Goal: Task Accomplishment & Management: Use online tool/utility

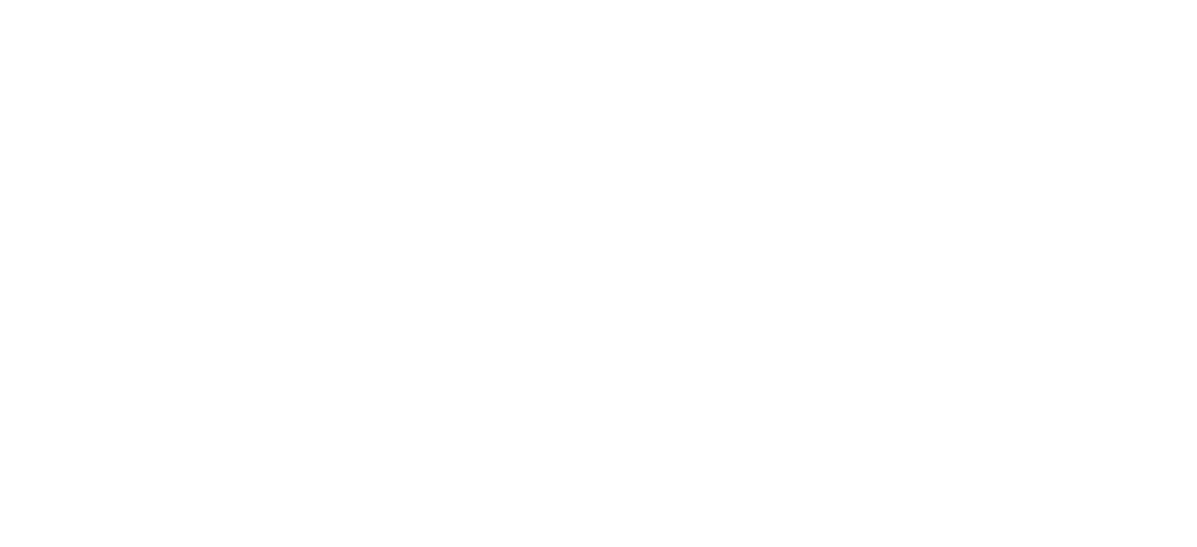
click at [1111, 0] on html at bounding box center [598, 0] width 1197 height 0
click at [1113, 0] on html at bounding box center [598, 0] width 1197 height 0
click at [1111, 0] on html at bounding box center [598, 0] width 1197 height 0
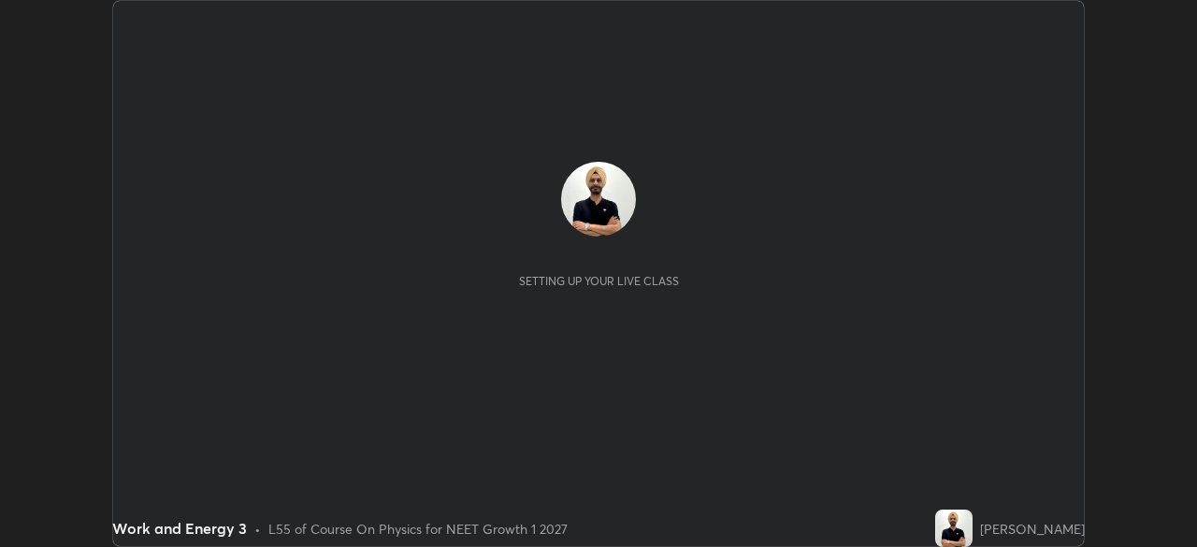
scroll to position [547, 1196]
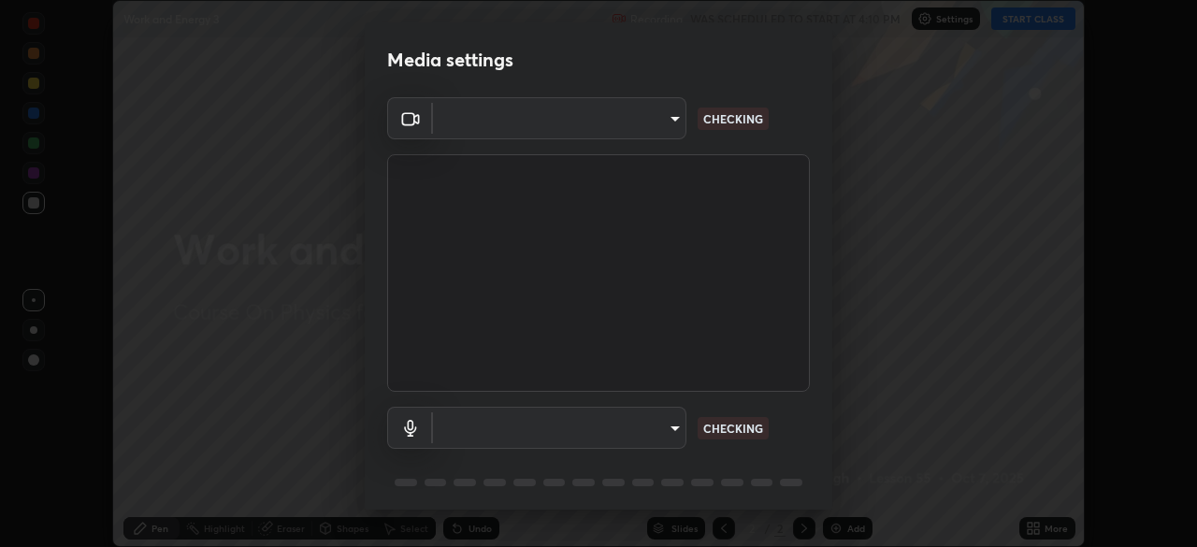
type input "72dbdc4cc3b3af6bca7f1e75d083a577e9752a5e240e0ef97287b3c987c4367e"
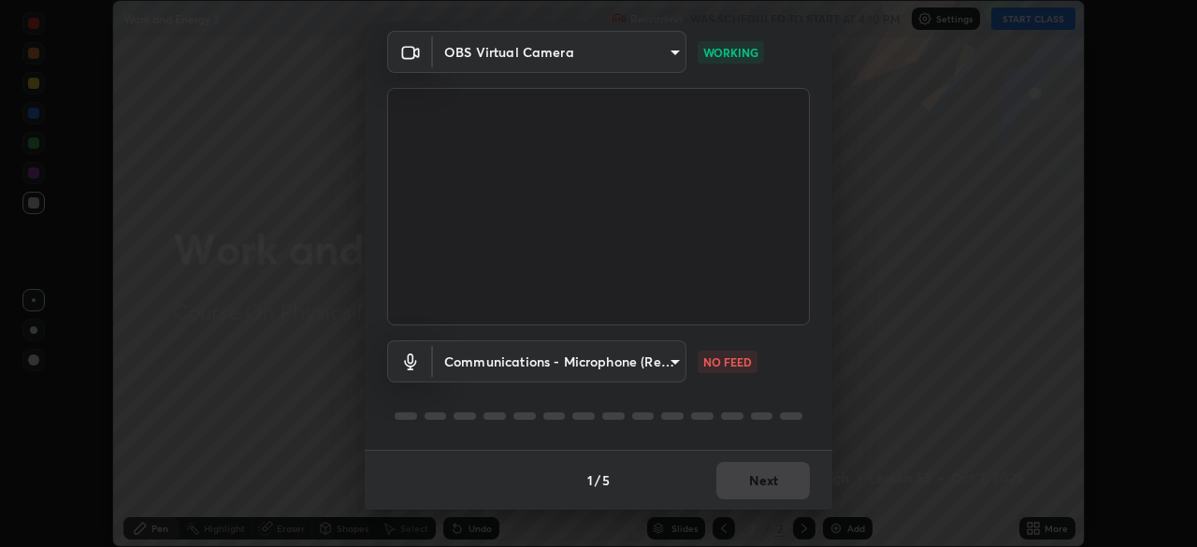
click at [661, 361] on body "Erase all Work and Energy 3 Recording WAS SCHEDULED TO START AT 4:10 PM Setting…" at bounding box center [598, 273] width 1197 height 547
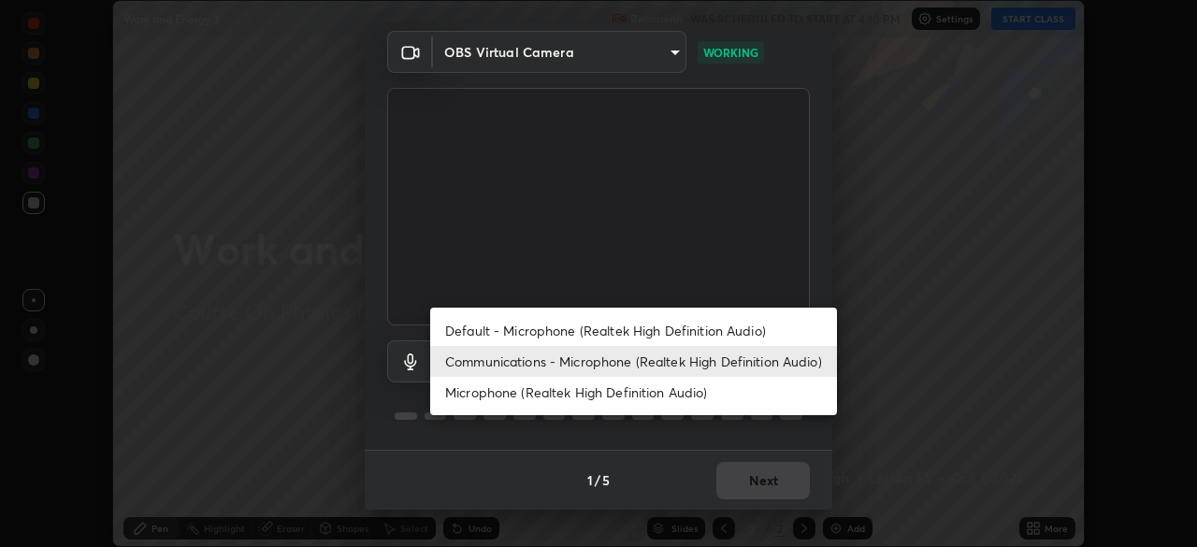
click at [661, 325] on li "Default - Microphone (Realtek High Definition Audio)" at bounding box center [633, 330] width 407 height 31
type input "default"
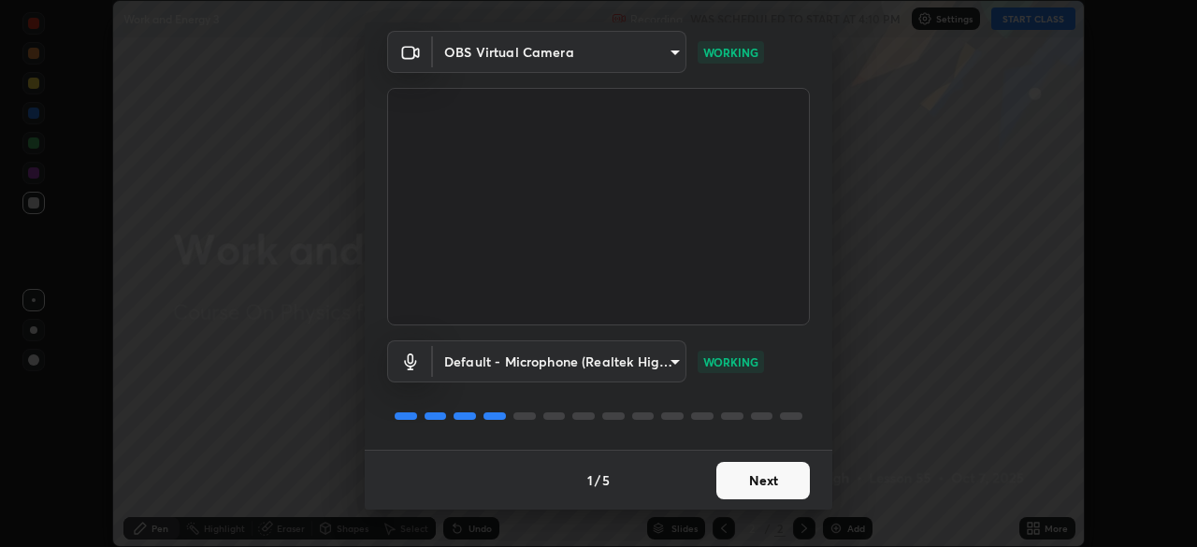
click at [780, 481] on button "Next" at bounding box center [763, 480] width 94 height 37
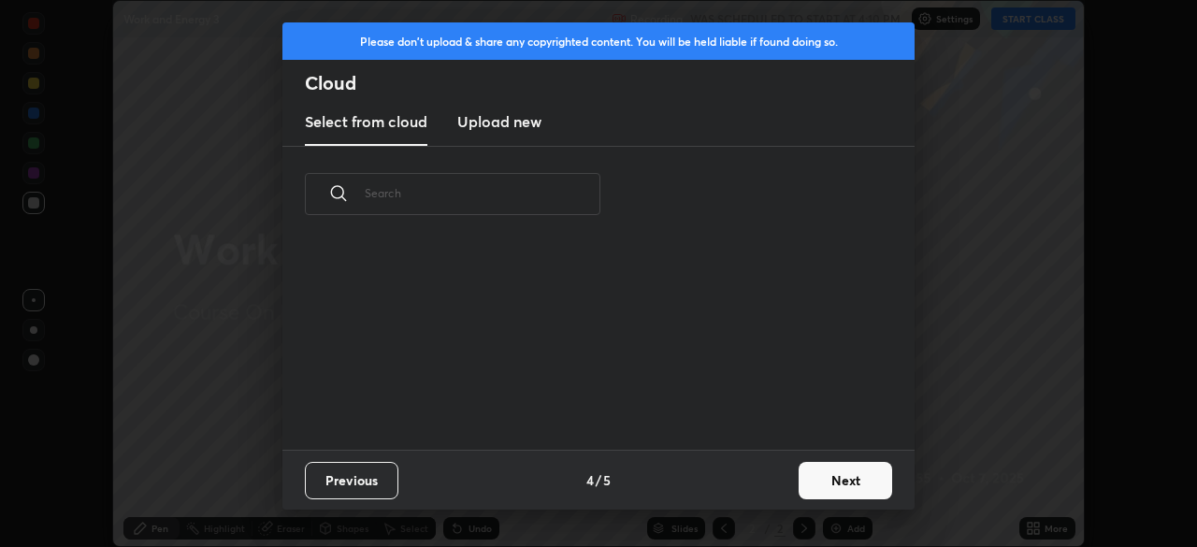
scroll to position [0, 0]
click at [789, 479] on div "Previous 4 / 5 Next" at bounding box center [598, 480] width 632 height 60
click at [793, 481] on div "Previous 4 / 5 Next" at bounding box center [598, 480] width 632 height 60
click at [839, 480] on button "Next" at bounding box center [846, 480] width 94 height 37
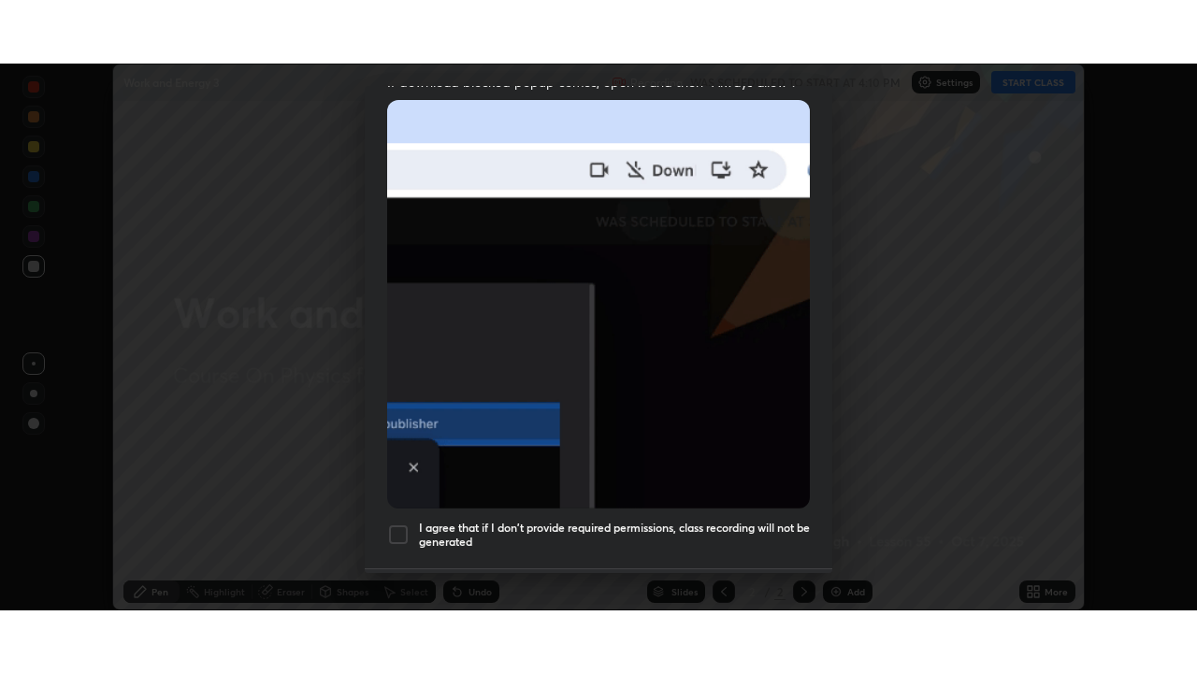
scroll to position [448, 0]
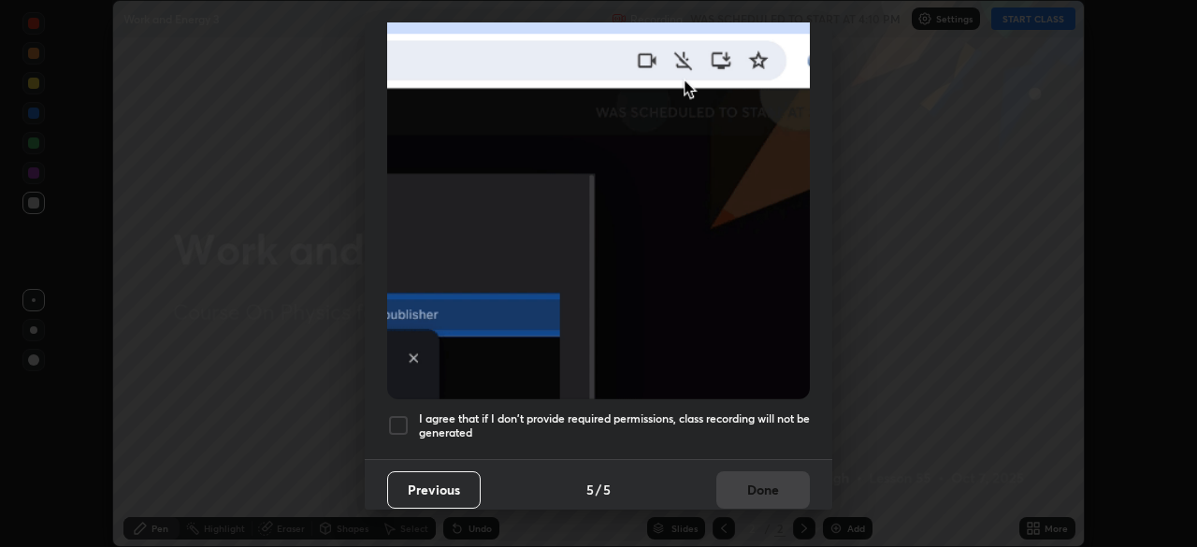
click at [393, 417] on div at bounding box center [398, 425] width 22 height 22
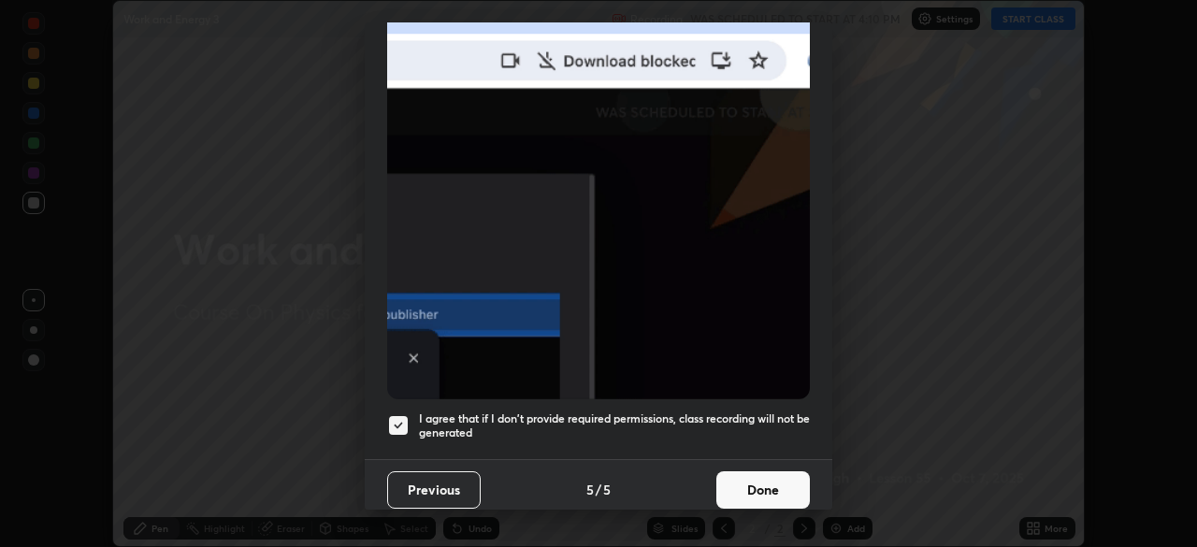
click at [759, 479] on button "Done" at bounding box center [763, 489] width 94 height 37
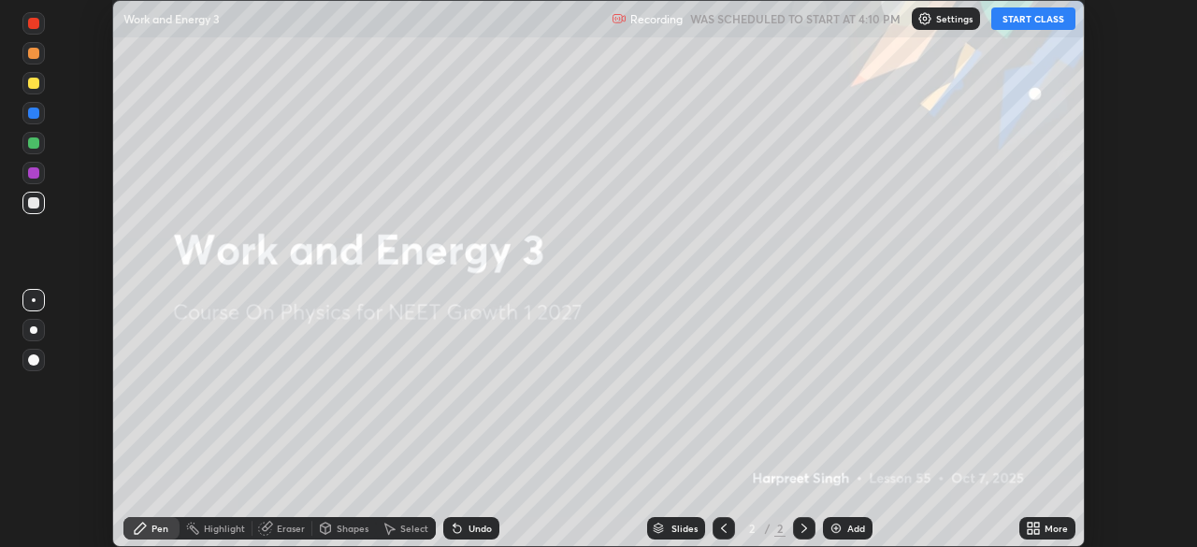
click at [1020, 19] on button "START CLASS" at bounding box center [1033, 18] width 84 height 22
click at [1060, 528] on div "More" at bounding box center [1055, 528] width 23 height 9
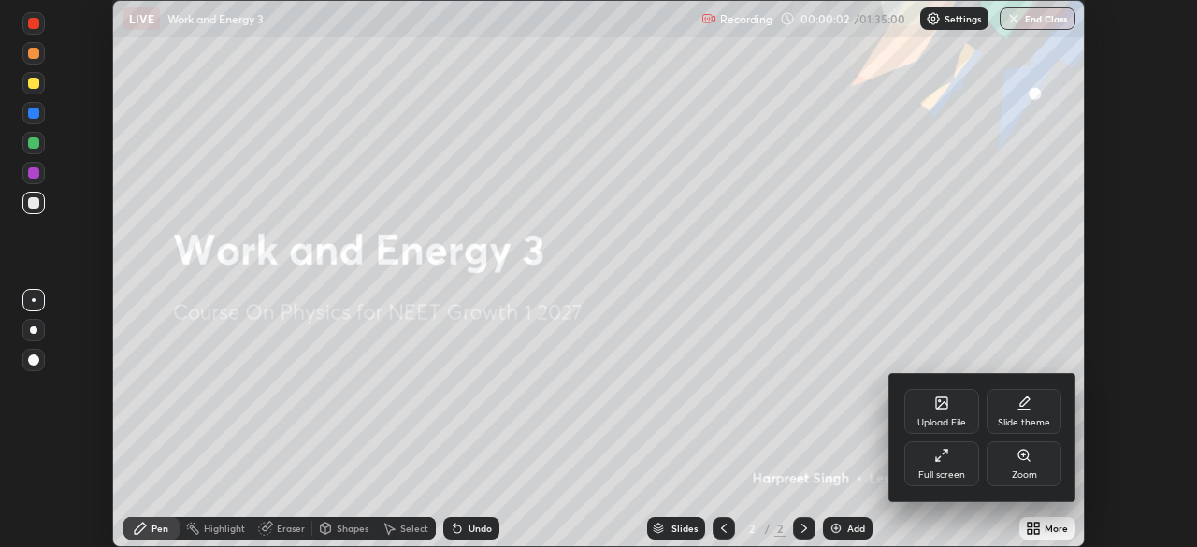
click at [954, 465] on div "Full screen" at bounding box center [941, 463] width 75 height 45
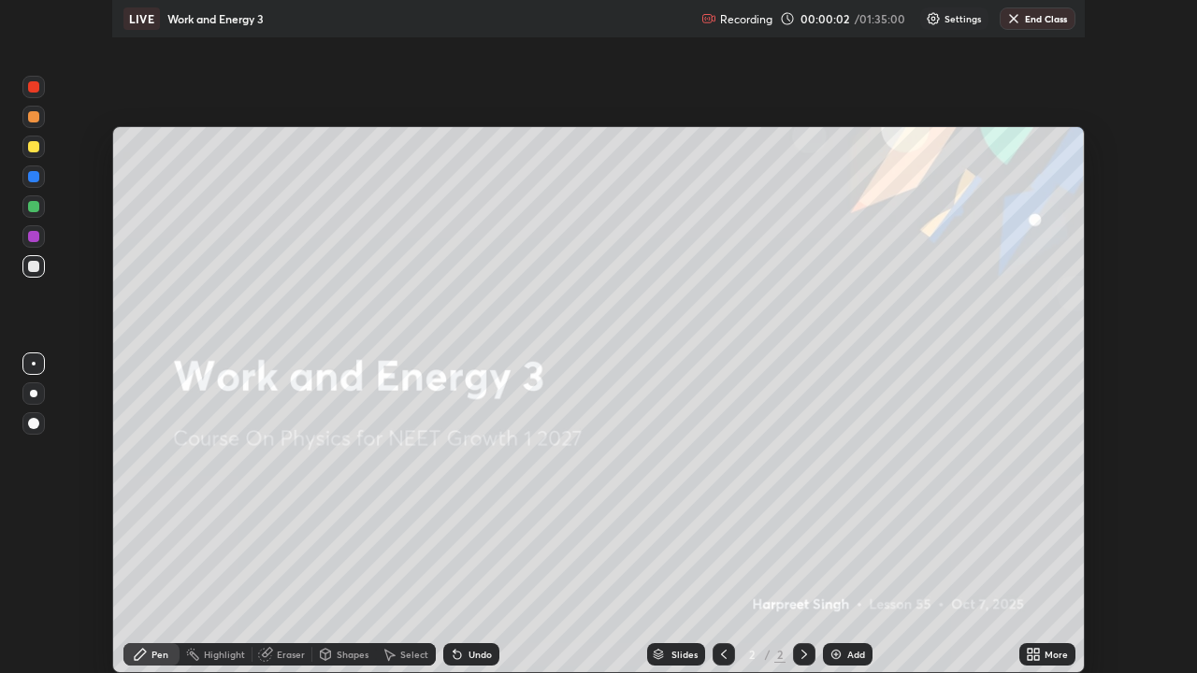
scroll to position [673, 1197]
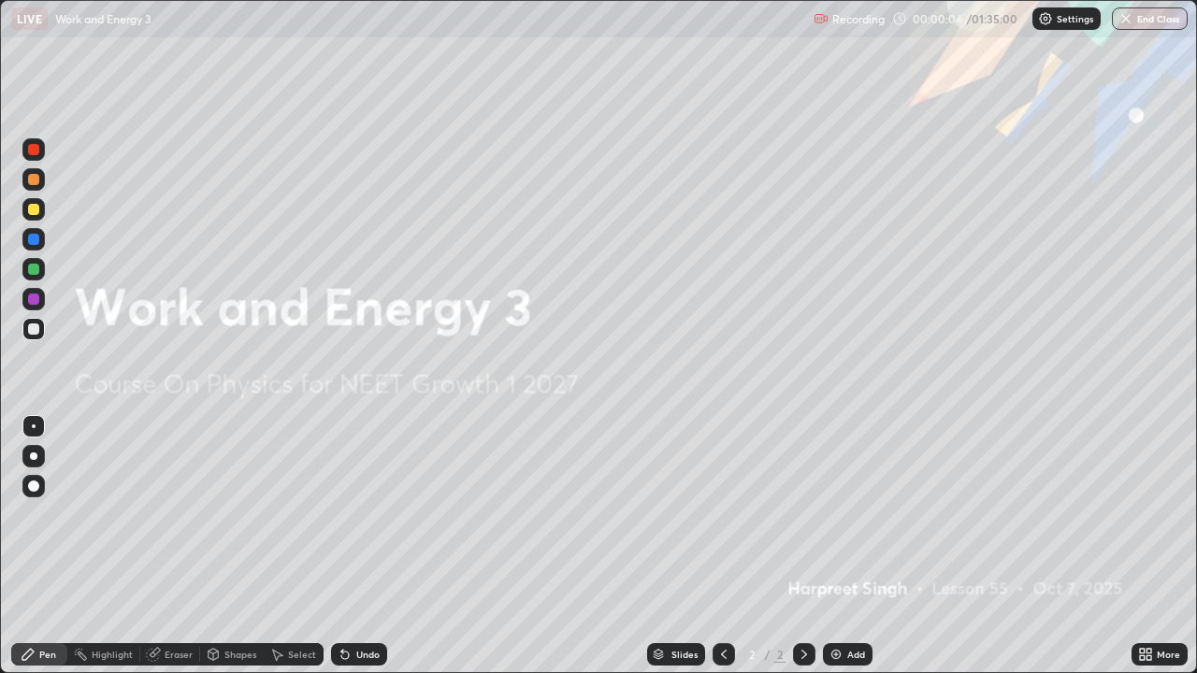
click at [856, 546] on div "Add" at bounding box center [856, 654] width 18 height 9
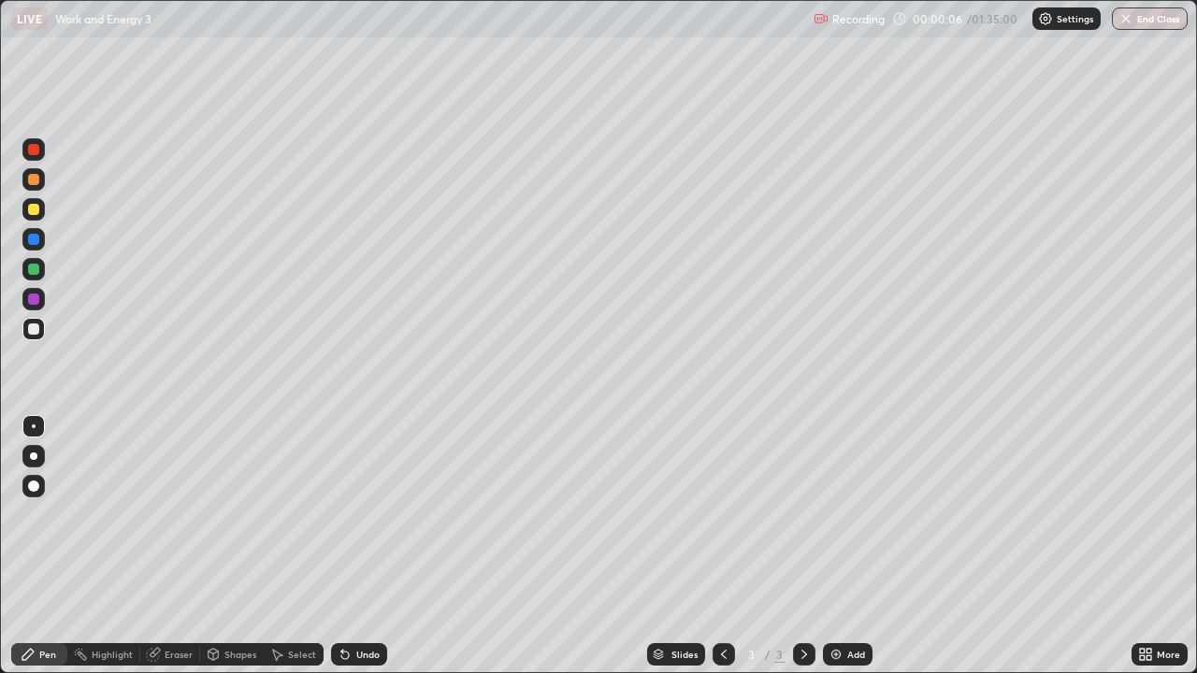
click at [39, 209] on div at bounding box center [33, 209] width 22 height 22
click at [182, 546] on div "Eraser" at bounding box center [179, 654] width 28 height 9
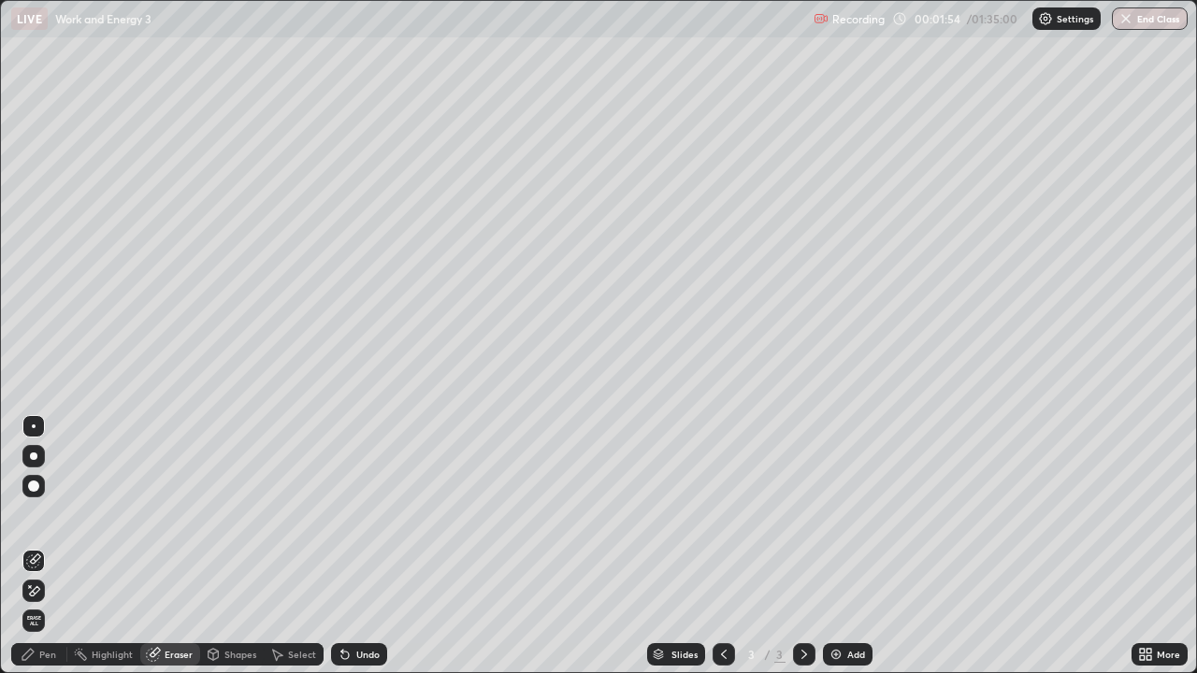
click at [46, 546] on div "Pen" at bounding box center [39, 654] width 56 height 37
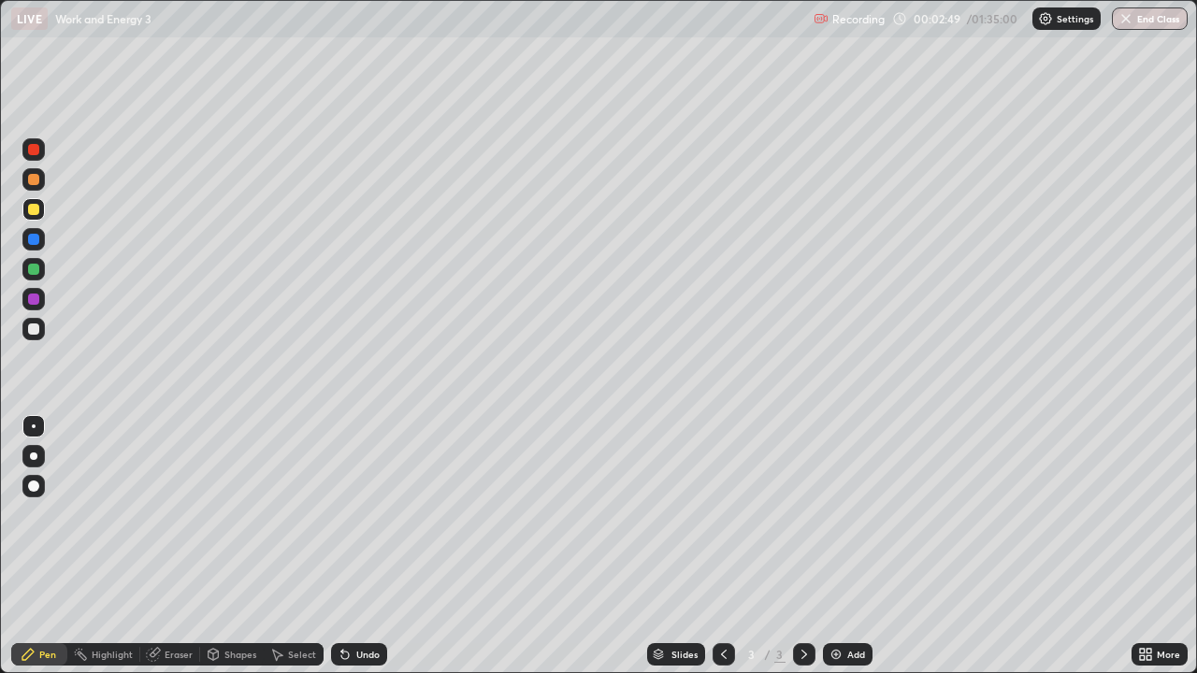
click at [35, 211] on div at bounding box center [33, 209] width 11 height 11
click at [30, 267] on div at bounding box center [33, 269] width 11 height 11
click at [852, 546] on div "Add" at bounding box center [856, 654] width 18 height 9
click at [37, 180] on div at bounding box center [33, 179] width 11 height 11
click at [34, 330] on div at bounding box center [33, 329] width 11 height 11
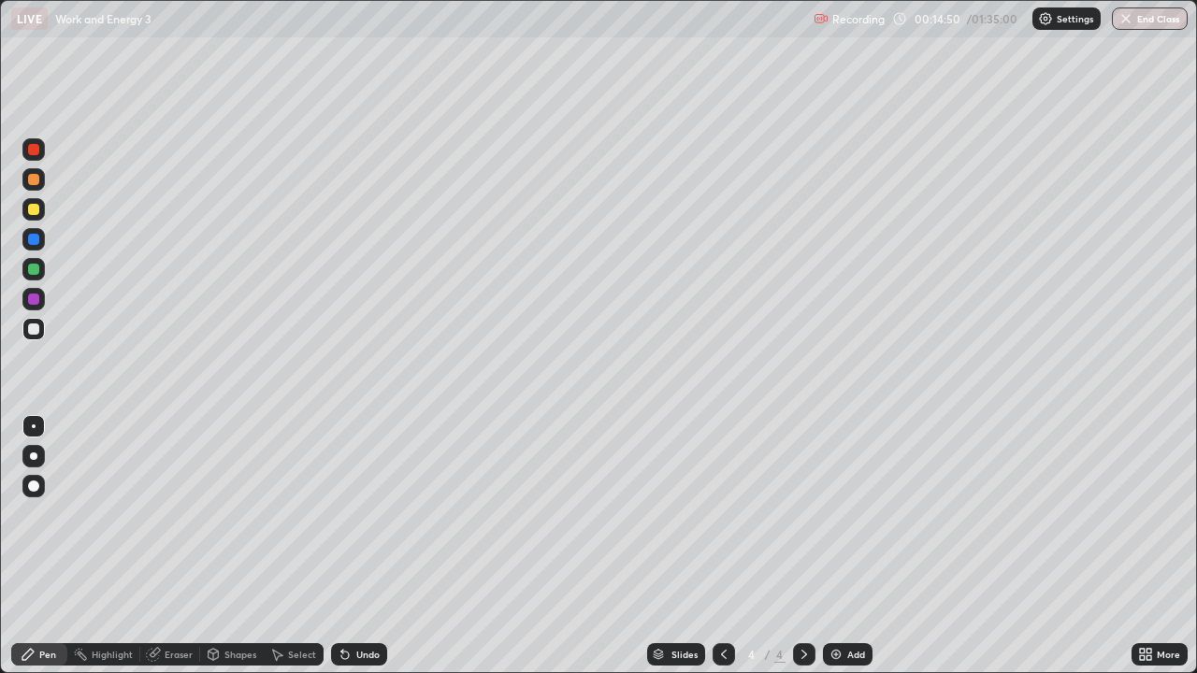
click at [34, 212] on div at bounding box center [33, 209] width 11 height 11
click at [855, 546] on div "Add" at bounding box center [848, 654] width 50 height 22
click at [31, 329] on div at bounding box center [33, 329] width 11 height 11
click at [177, 546] on div "Eraser" at bounding box center [179, 654] width 28 height 9
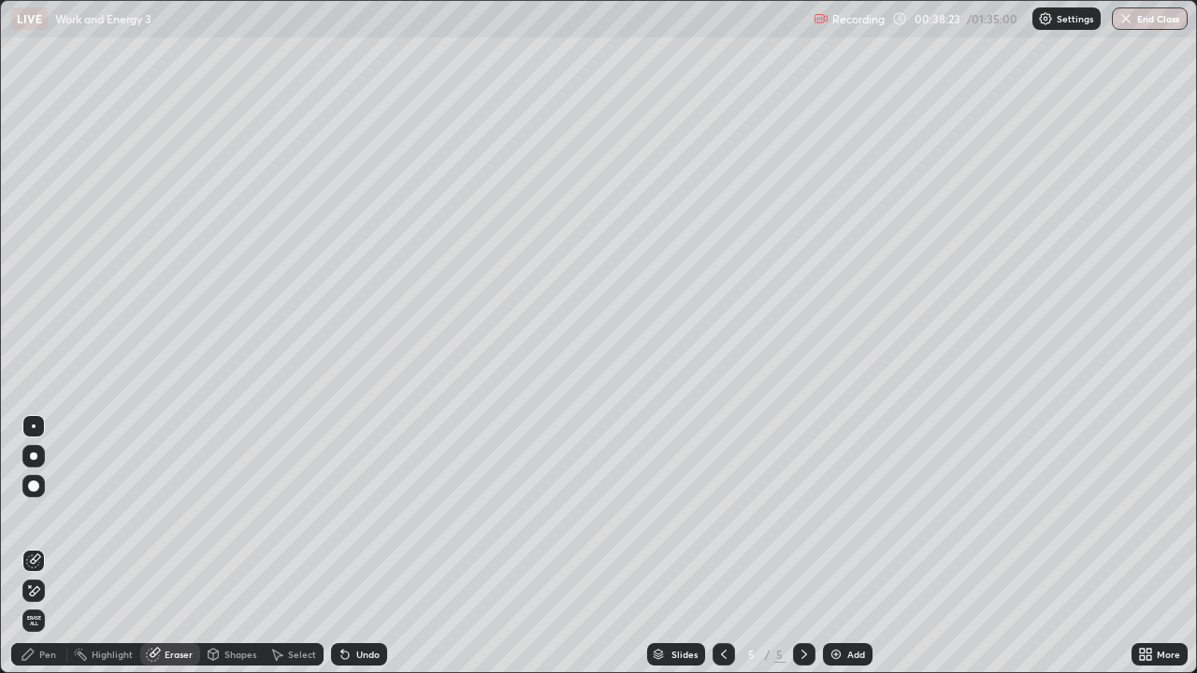
click at [50, 546] on div "Pen" at bounding box center [47, 654] width 17 height 9
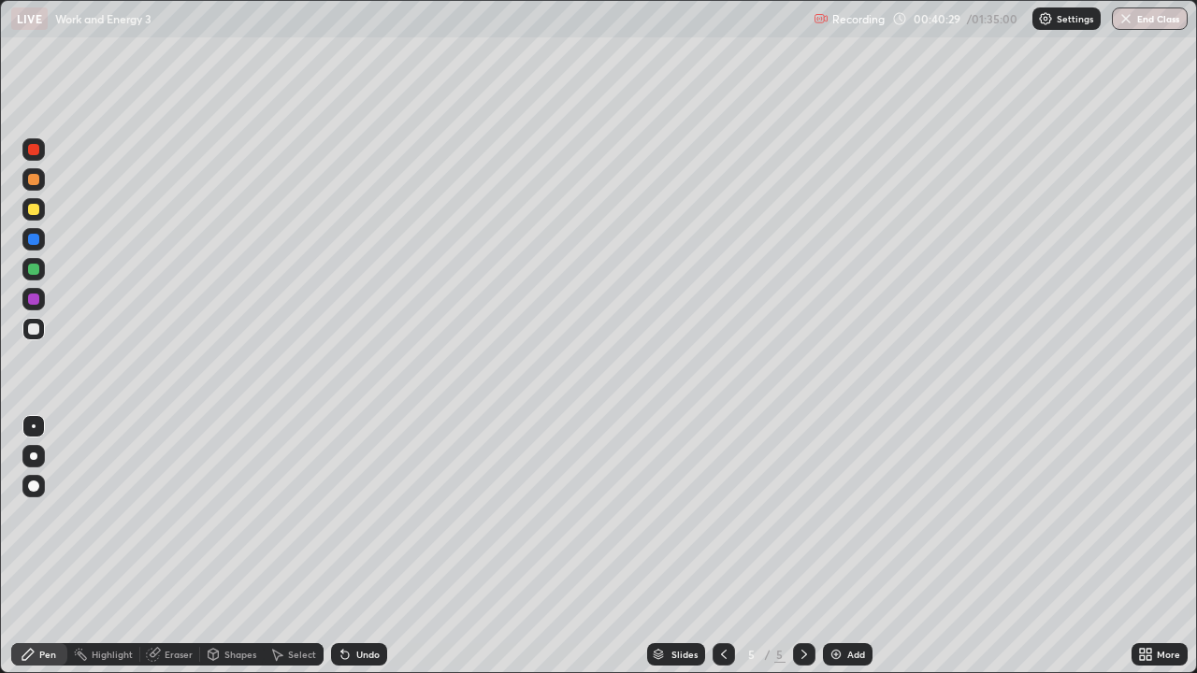
click at [177, 546] on div "Eraser" at bounding box center [179, 654] width 28 height 9
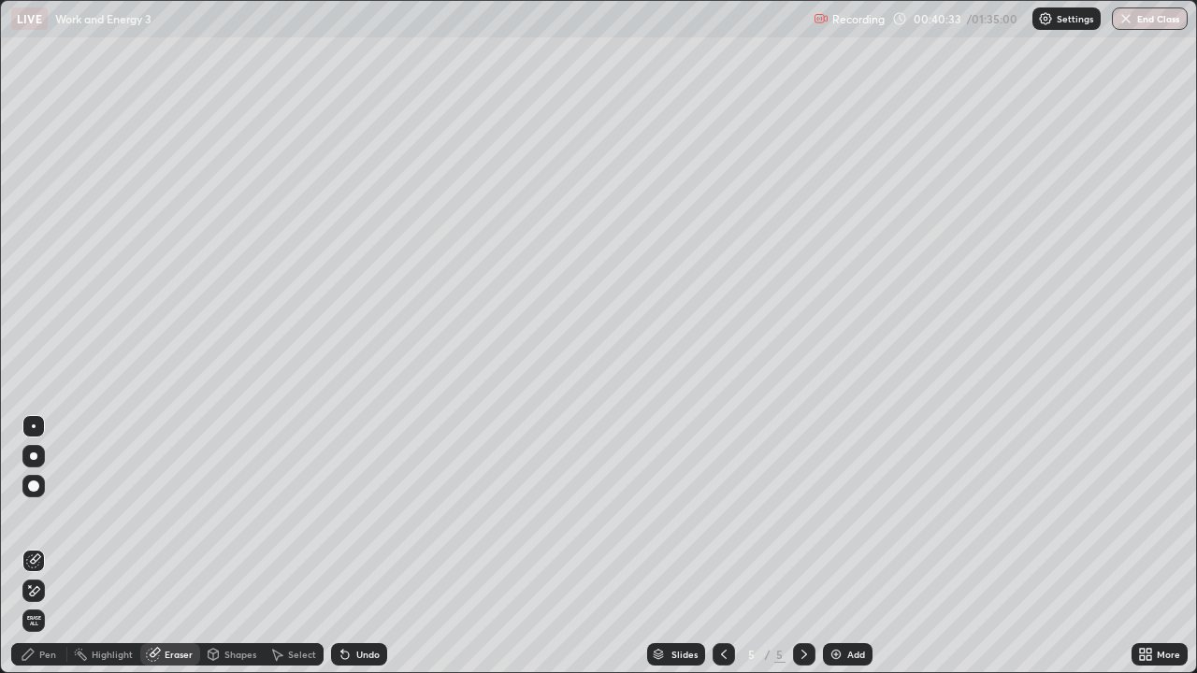
click at [56, 546] on div "Pen" at bounding box center [39, 654] width 56 height 22
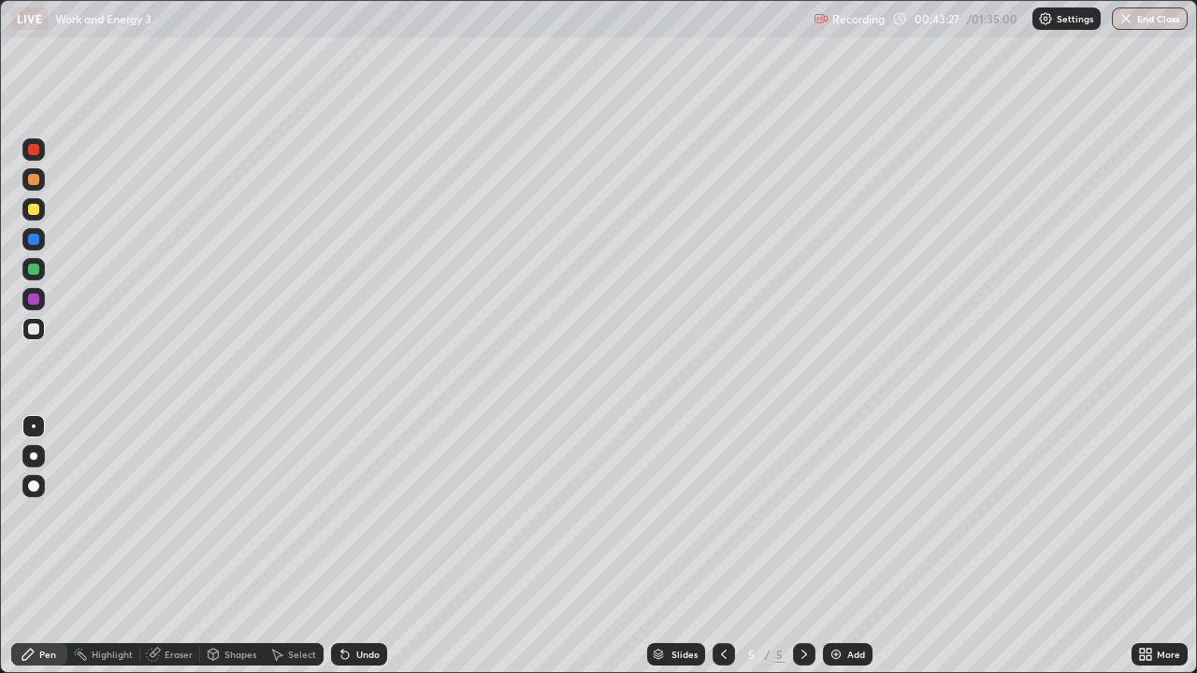
click at [858, 546] on div "Add" at bounding box center [856, 654] width 18 height 9
click at [35, 212] on div at bounding box center [33, 209] width 11 height 11
click at [36, 273] on div at bounding box center [33, 269] width 11 height 11
click at [38, 244] on div at bounding box center [33, 239] width 22 height 22
click at [36, 334] on div at bounding box center [33, 329] width 11 height 11
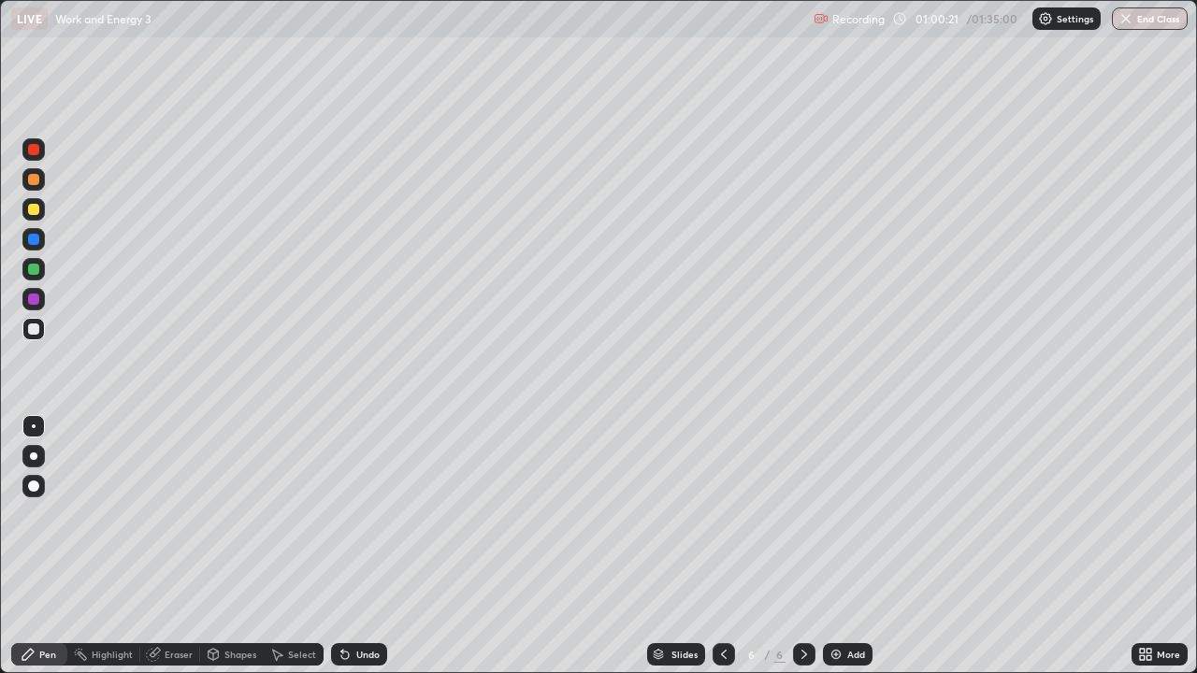
click at [181, 546] on div "Eraser" at bounding box center [170, 654] width 60 height 22
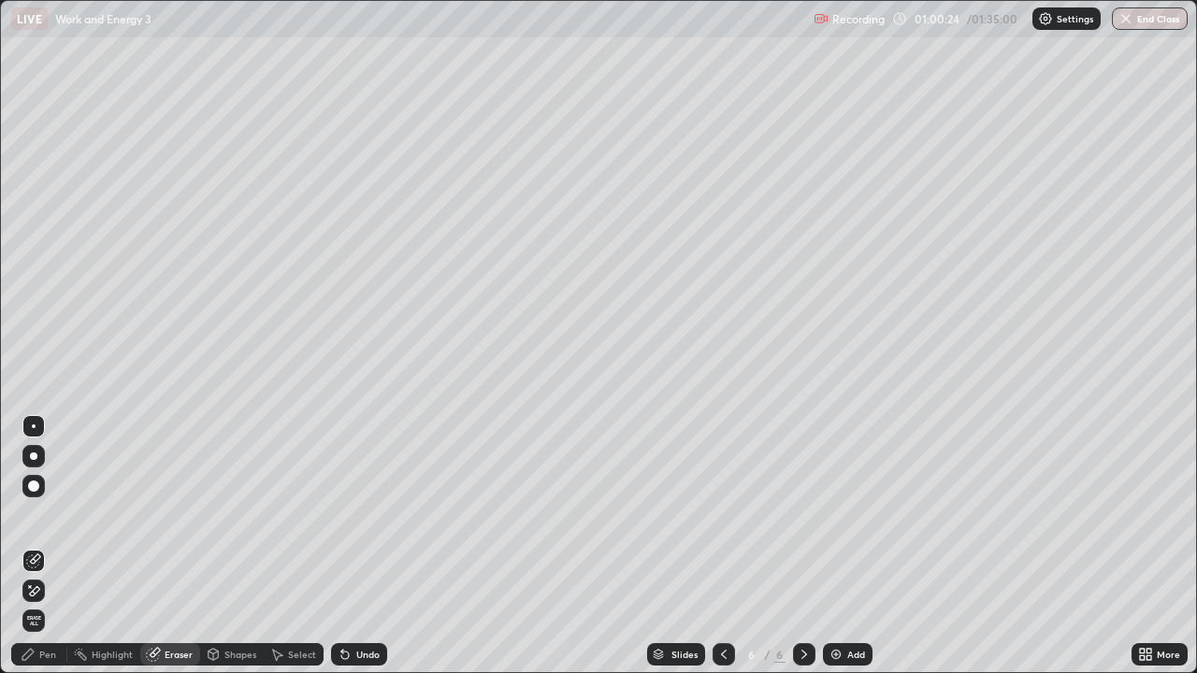
click at [45, 546] on div "Pen" at bounding box center [47, 654] width 17 height 9
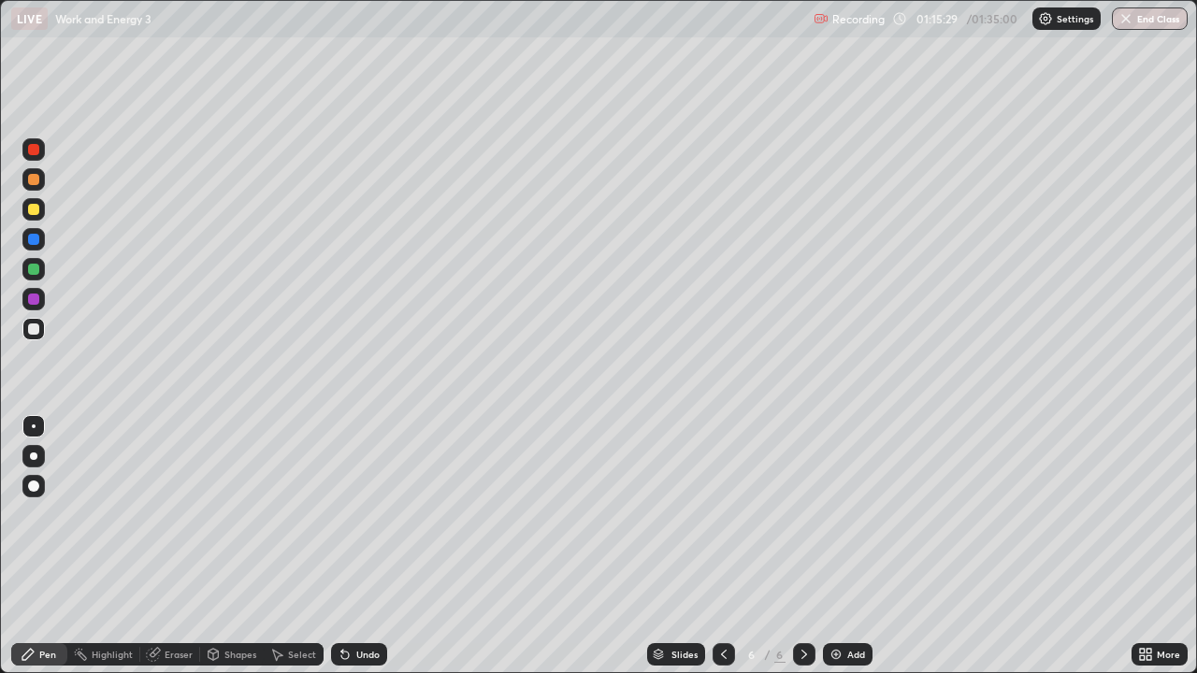
click at [33, 213] on div at bounding box center [33, 209] width 11 height 11
click at [855, 546] on div "Add" at bounding box center [856, 654] width 18 height 9
click at [37, 333] on div at bounding box center [33, 329] width 11 height 11
click at [172, 546] on div "Eraser" at bounding box center [179, 654] width 28 height 9
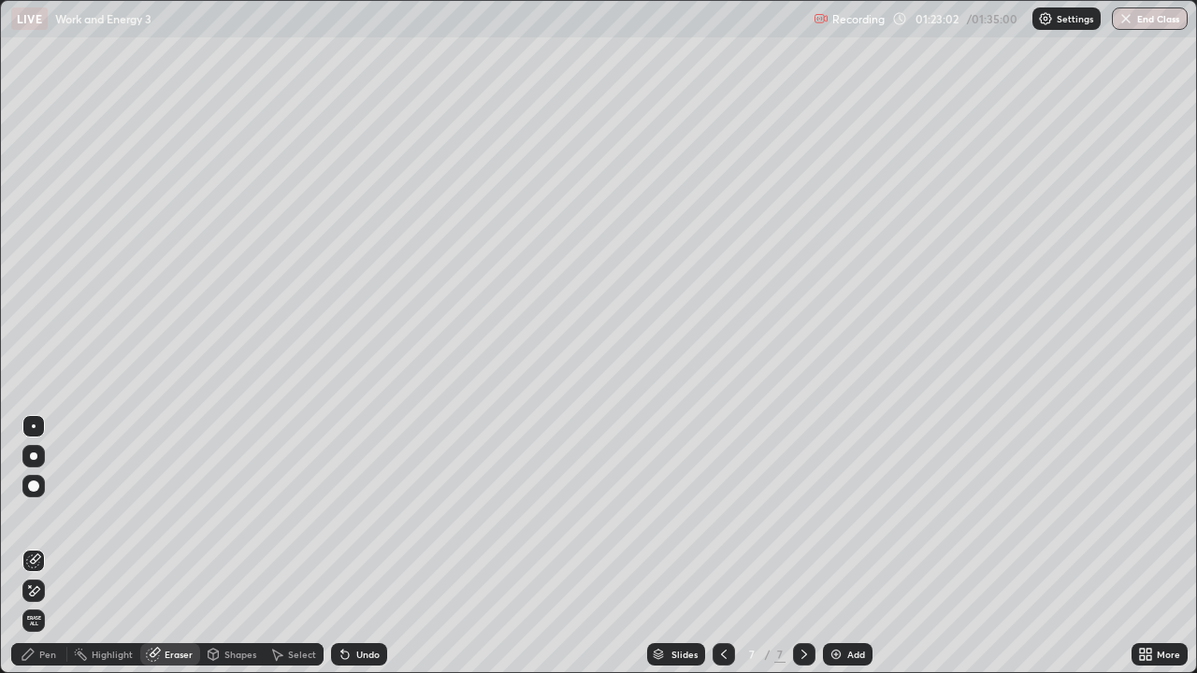
click at [53, 546] on div "Pen" at bounding box center [47, 654] width 17 height 9
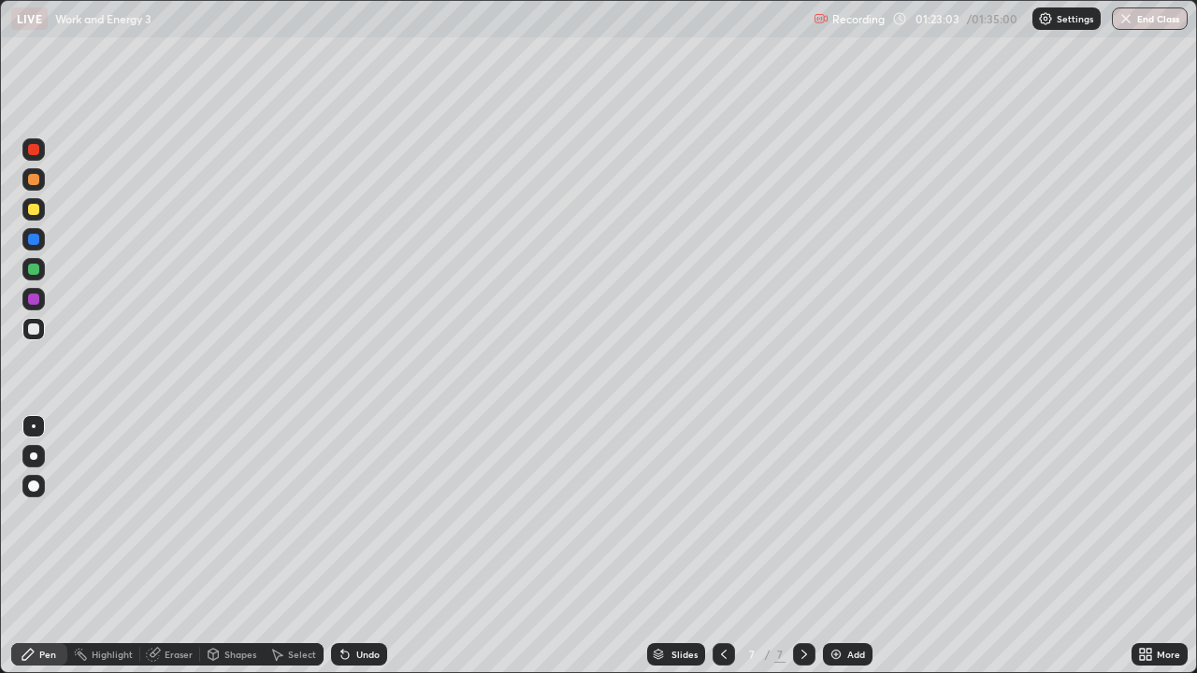
click at [31, 271] on div at bounding box center [33, 269] width 11 height 11
click at [30, 300] on div at bounding box center [33, 299] width 11 height 11
click at [34, 334] on div at bounding box center [33, 329] width 11 height 11
click at [855, 546] on div "Add" at bounding box center [856, 654] width 18 height 9
click at [34, 333] on div at bounding box center [33, 329] width 11 height 11
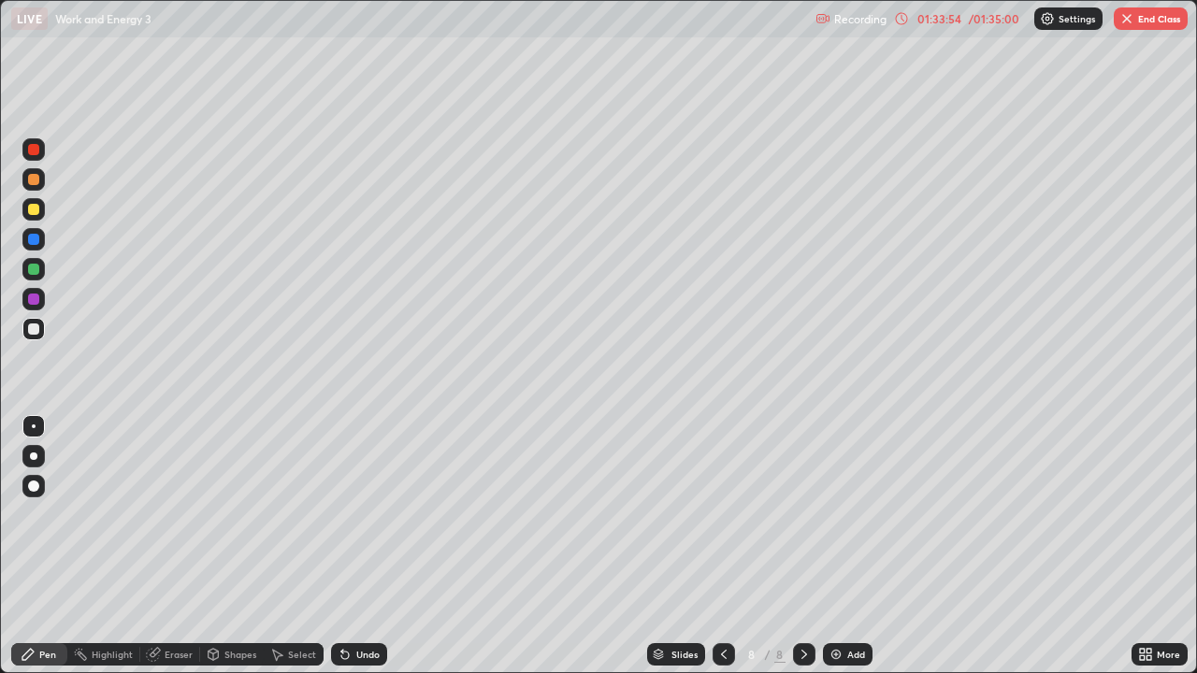
click at [32, 217] on div at bounding box center [33, 209] width 22 height 22
click at [39, 324] on div at bounding box center [33, 329] width 22 height 22
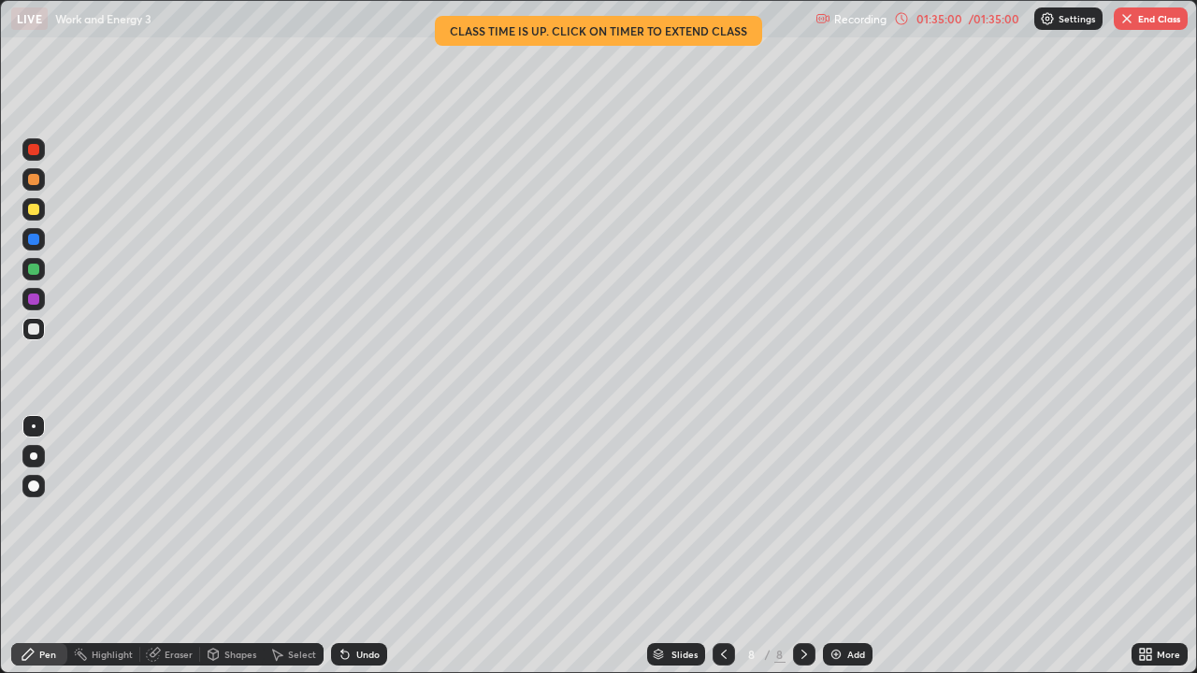
click at [177, 546] on div "Eraser" at bounding box center [170, 654] width 60 height 22
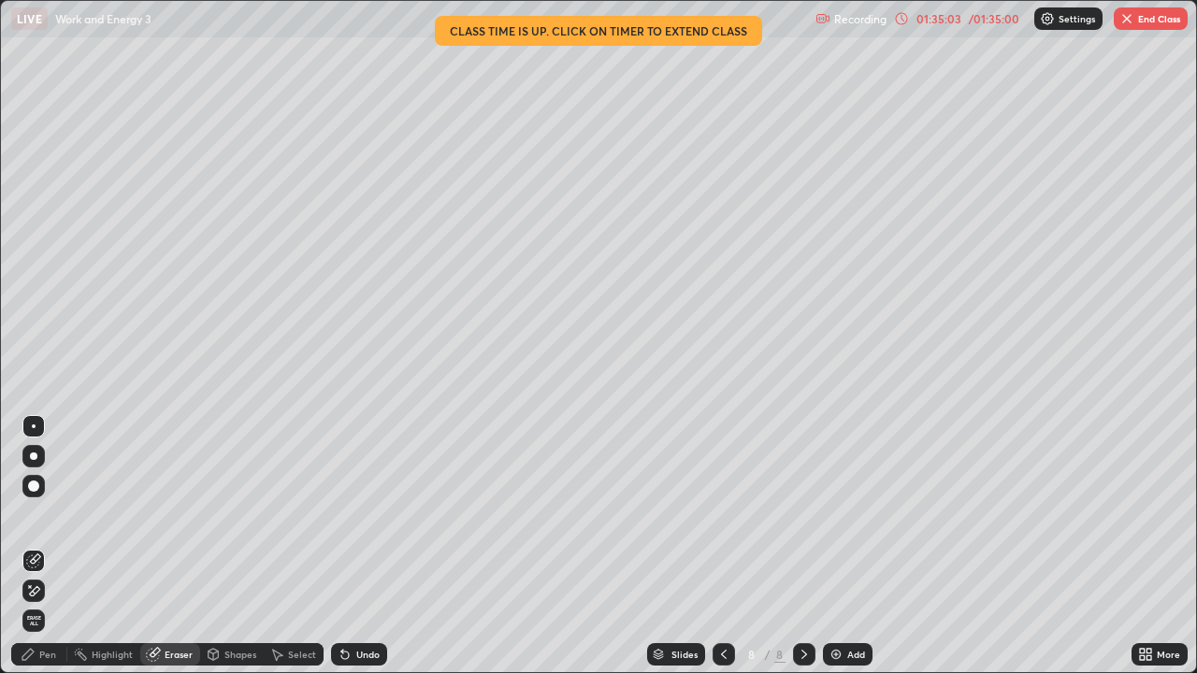
click at [996, 16] on div "/ 01:35:00" at bounding box center [994, 18] width 58 height 11
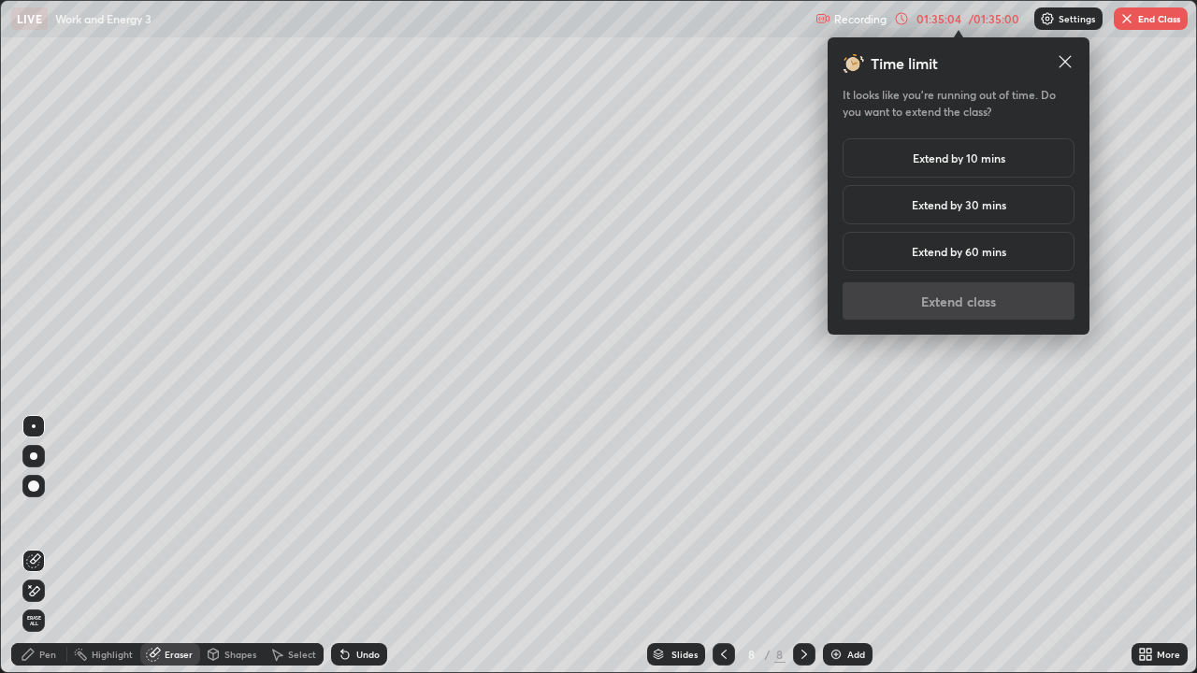
click at [981, 160] on h5 "Extend by 10 mins" at bounding box center [959, 158] width 93 height 17
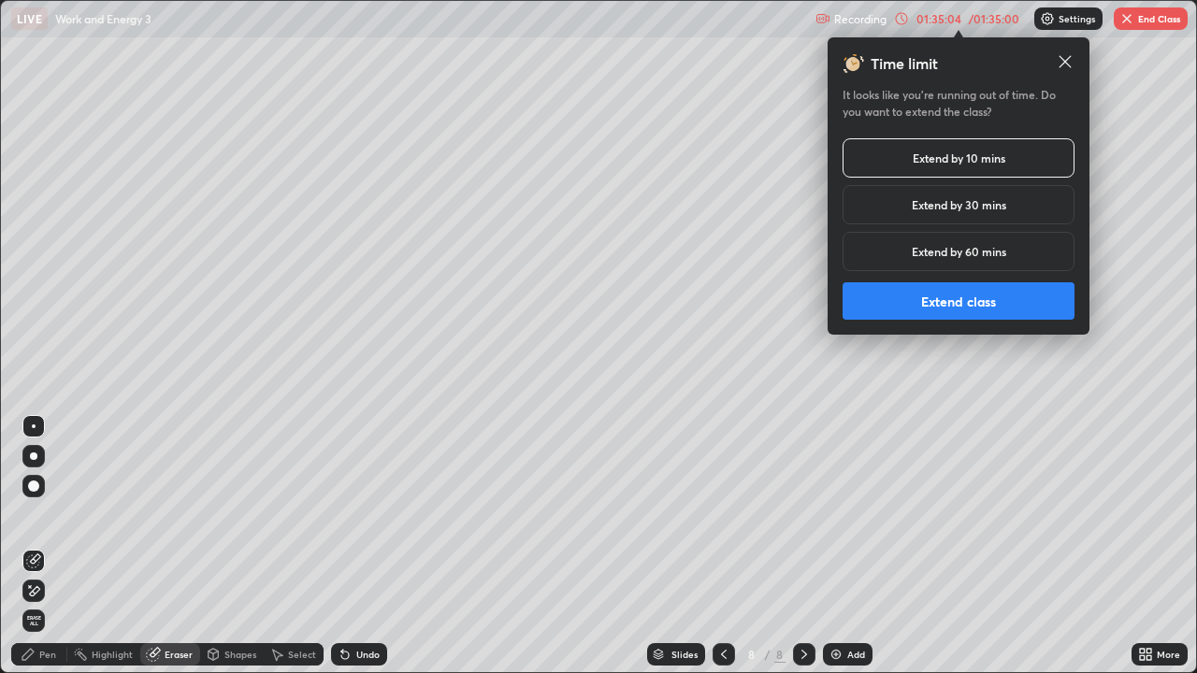
click at [962, 304] on button "Extend class" at bounding box center [958, 300] width 232 height 37
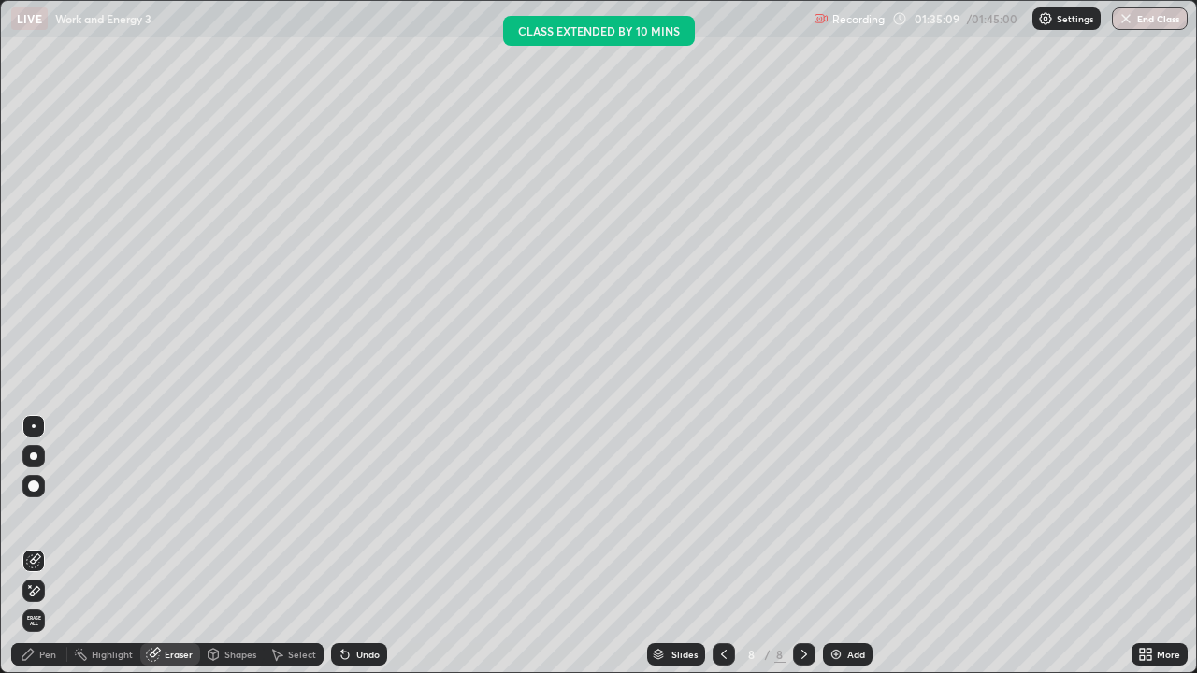
click at [51, 546] on div "Pen" at bounding box center [47, 654] width 17 height 9
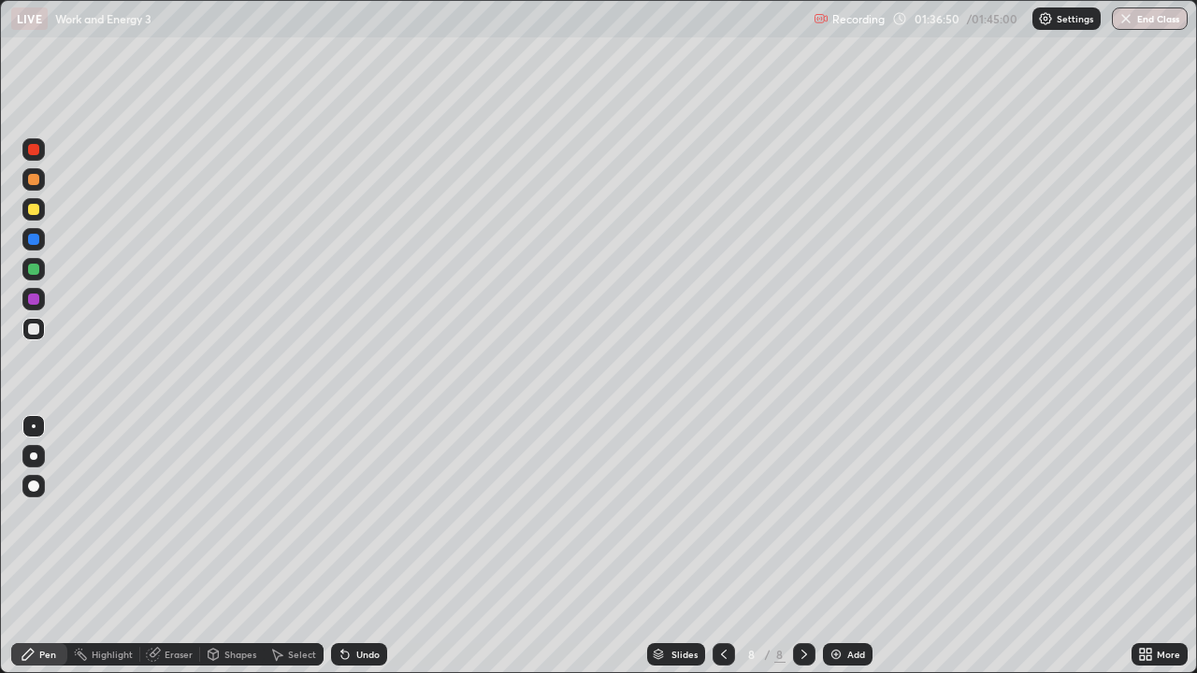
click at [36, 267] on div at bounding box center [33, 269] width 11 height 11
click at [30, 329] on div at bounding box center [33, 329] width 11 height 11
click at [722, 546] on icon at bounding box center [723, 654] width 15 height 15
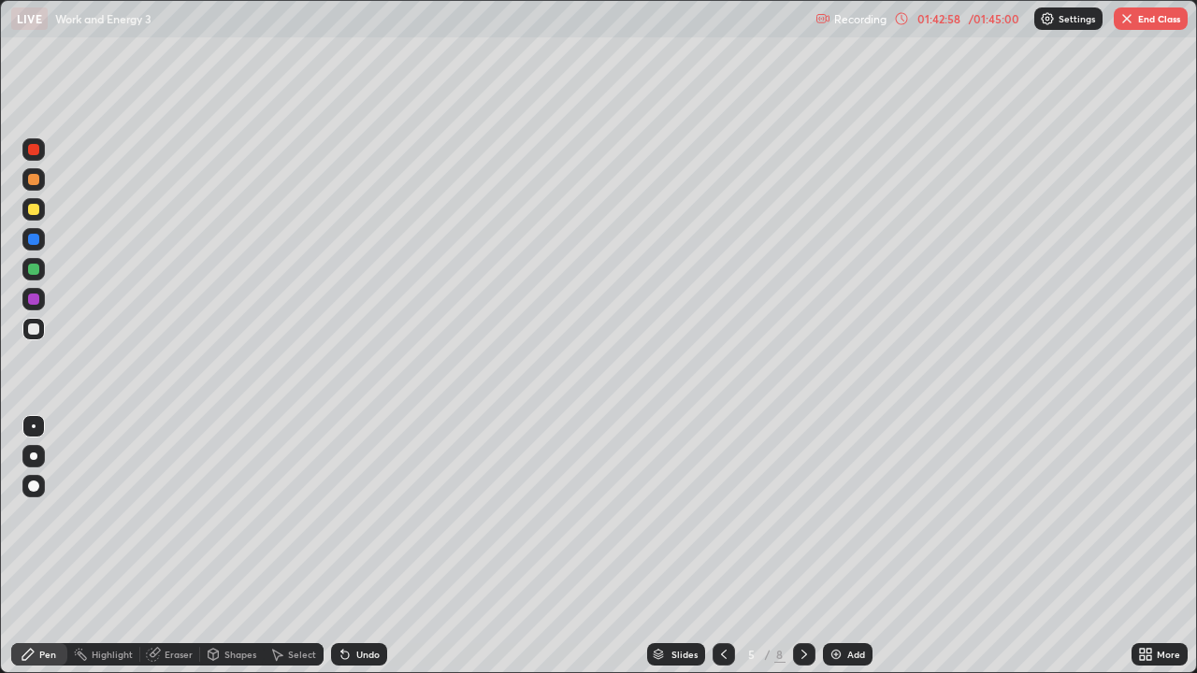
click at [721, 546] on icon at bounding box center [724, 654] width 6 height 9
click at [722, 546] on icon at bounding box center [723, 654] width 15 height 15
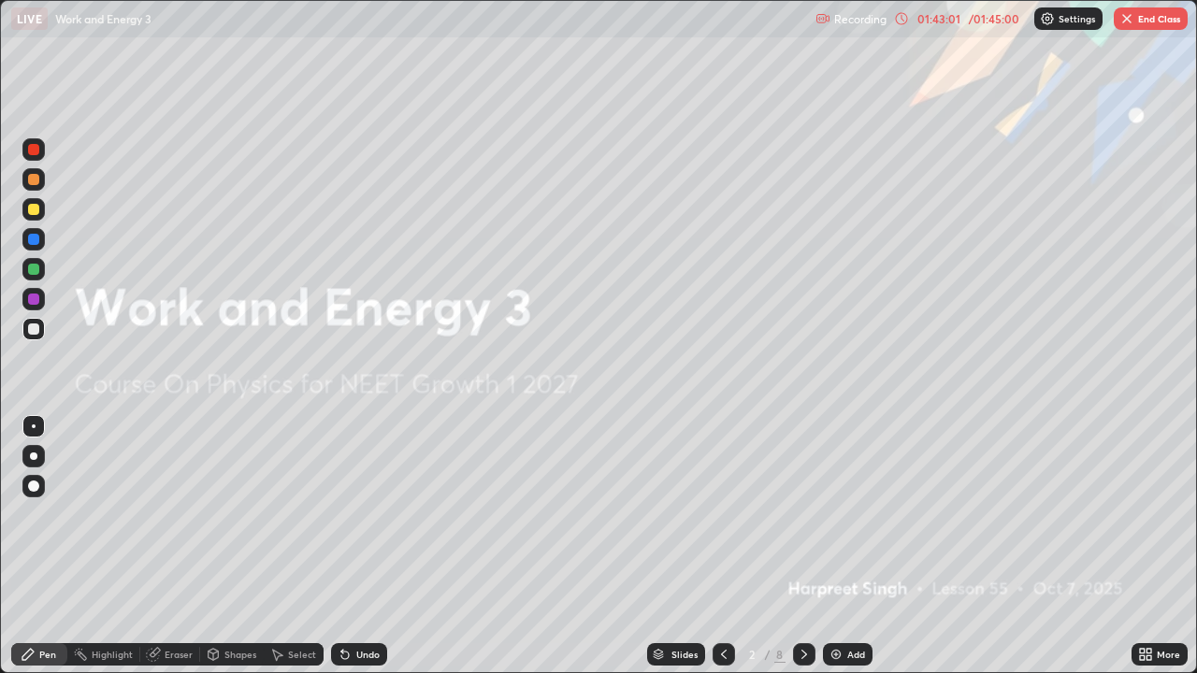
click at [802, 546] on icon at bounding box center [804, 654] width 15 height 15
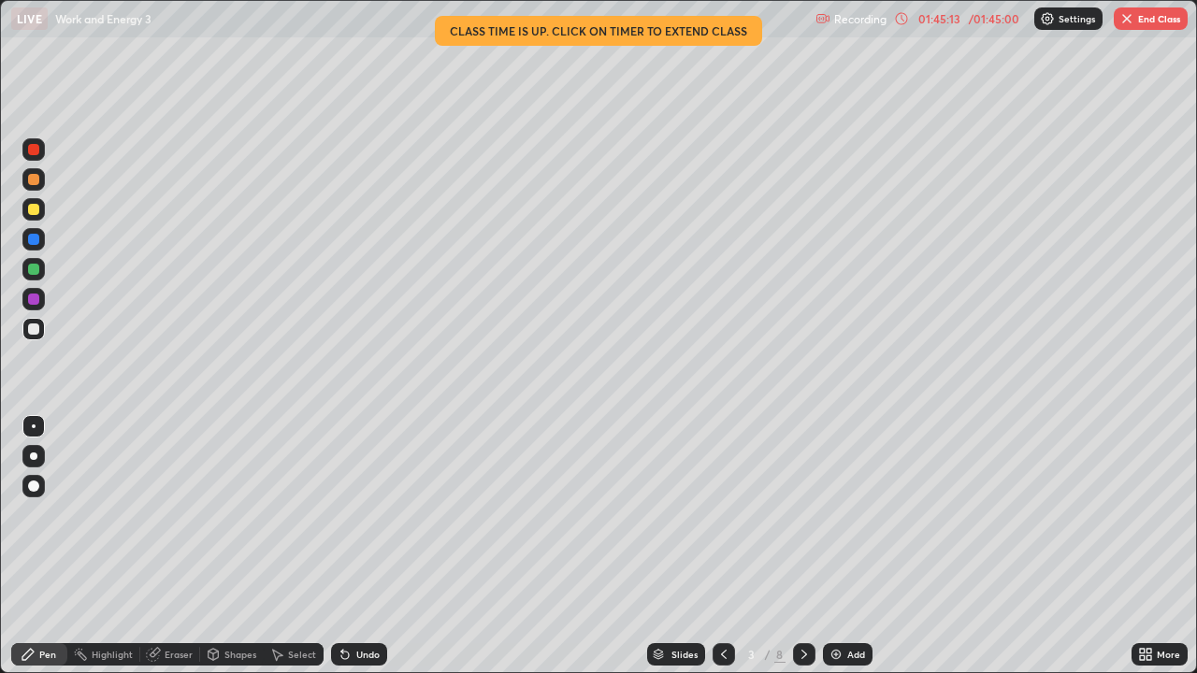
click at [356, 546] on div "Undo" at bounding box center [367, 654] width 23 height 9
click at [358, 546] on div "Undo" at bounding box center [367, 654] width 23 height 9
click at [356, 546] on div "Undo" at bounding box center [367, 654] width 23 height 9
click at [359, 546] on div "Undo" at bounding box center [367, 654] width 23 height 9
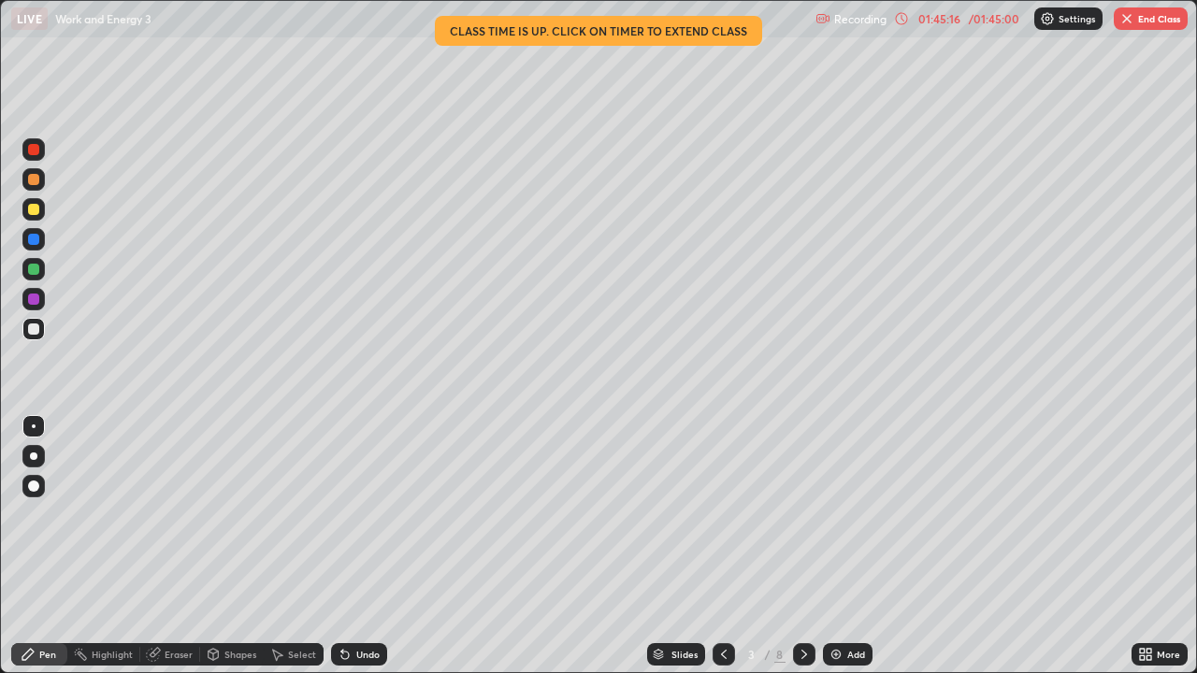
click at [359, 546] on div "Undo" at bounding box center [367, 654] width 23 height 9
click at [358, 546] on div "Undo" at bounding box center [367, 654] width 23 height 9
click at [363, 546] on div "Undo" at bounding box center [367, 654] width 23 height 9
click at [362, 546] on div "Undo" at bounding box center [367, 654] width 23 height 9
click at [363, 546] on div "Undo" at bounding box center [367, 654] width 23 height 9
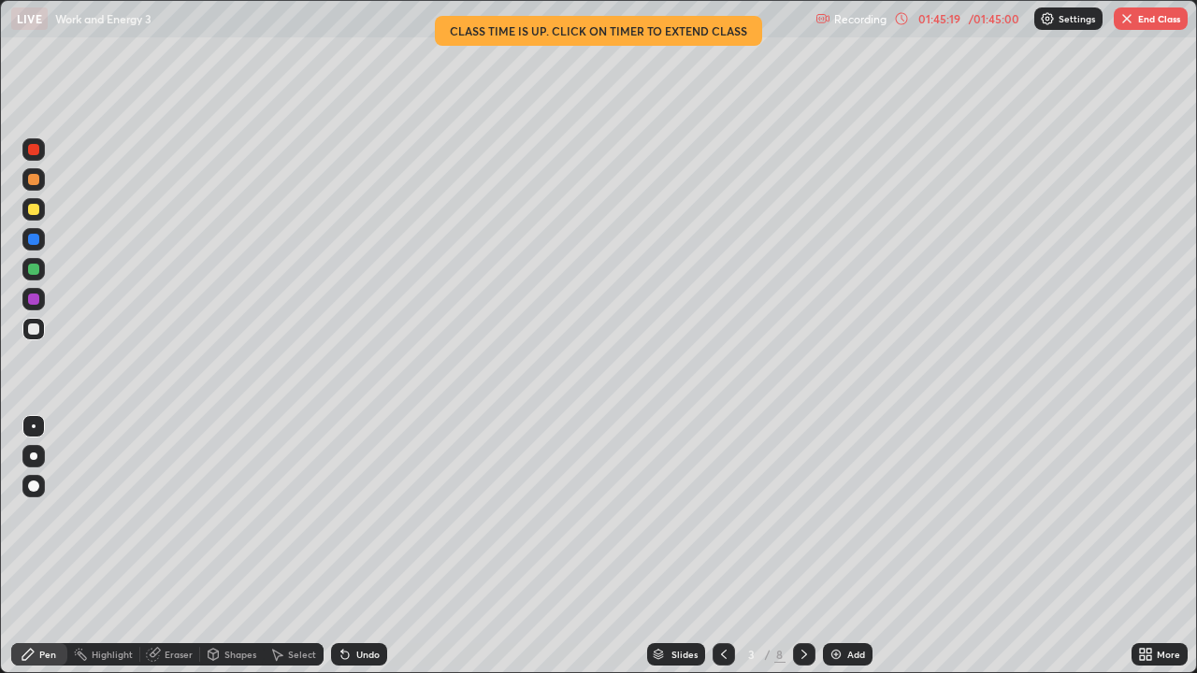
click at [363, 546] on div "Undo" at bounding box center [367, 654] width 23 height 9
click at [366, 546] on div "Undo" at bounding box center [367, 654] width 23 height 9
click at [367, 546] on div "Undo" at bounding box center [367, 654] width 23 height 9
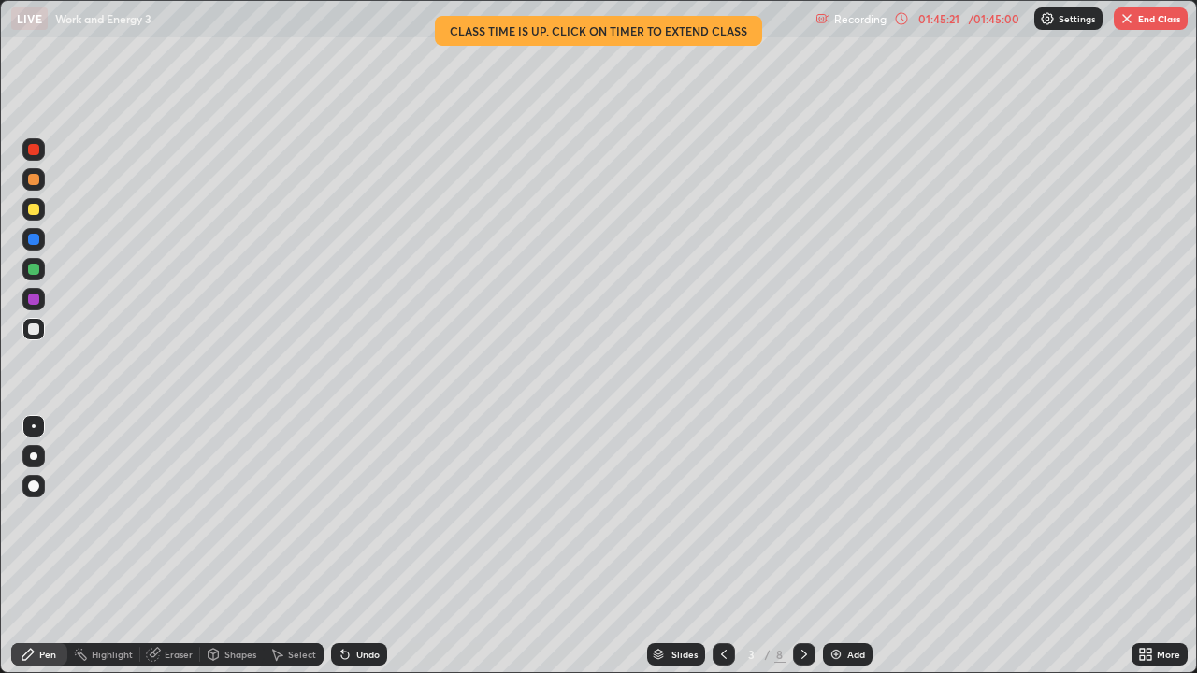
click at [367, 546] on div "Undo" at bounding box center [367, 654] width 23 height 9
click at [802, 546] on icon at bounding box center [804, 654] width 15 height 15
click at [808, 546] on div at bounding box center [804, 654] width 22 height 22
click at [807, 546] on icon at bounding box center [804, 654] width 15 height 15
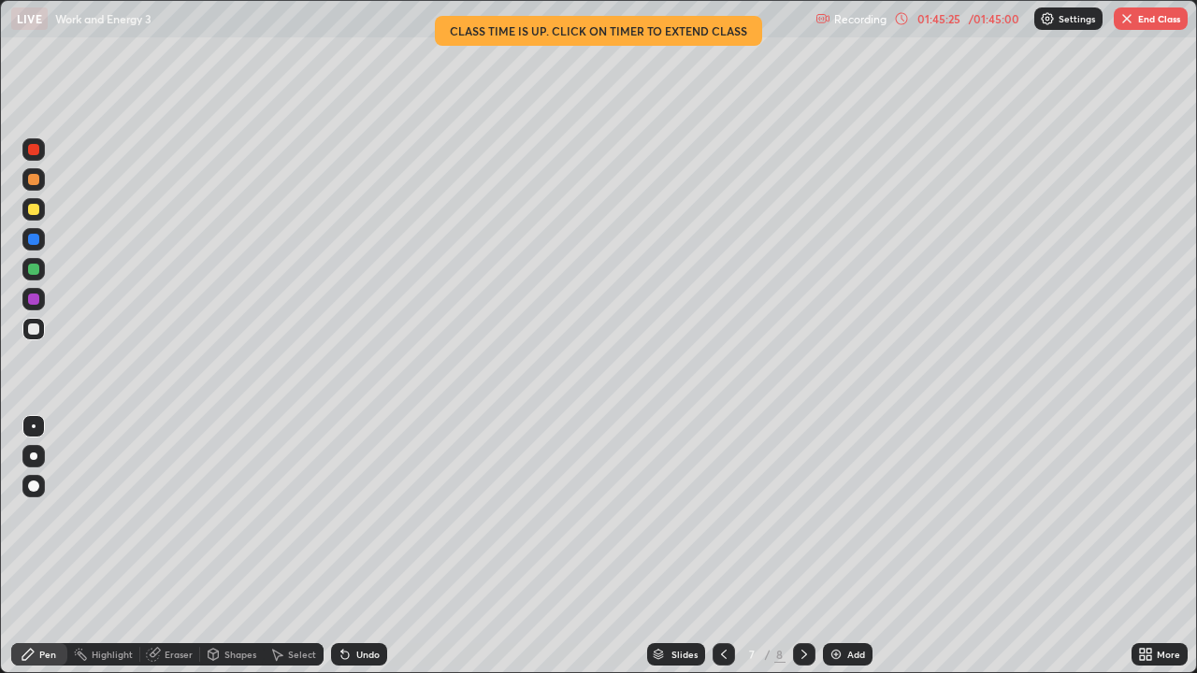
click at [802, 546] on icon at bounding box center [804, 654] width 15 height 15
click at [805, 546] on icon at bounding box center [804, 654] width 15 height 15
click at [1145, 19] on button "End Class" at bounding box center [1151, 18] width 74 height 22
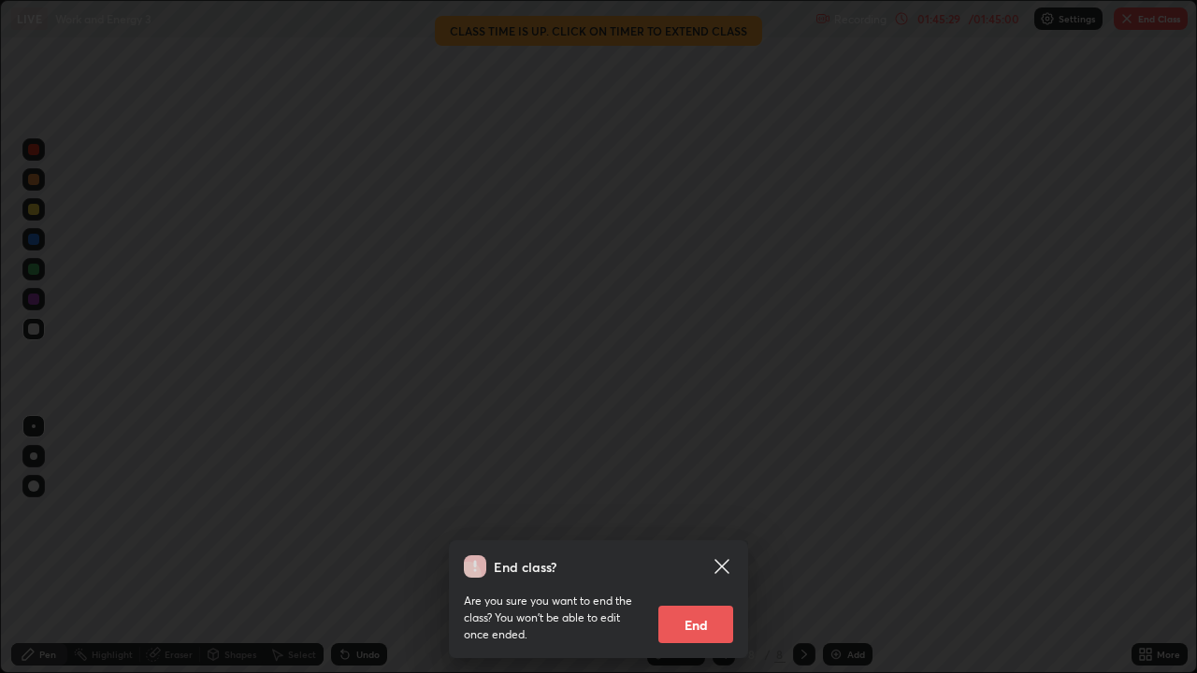
click at [699, 546] on button "End" at bounding box center [695, 624] width 75 height 37
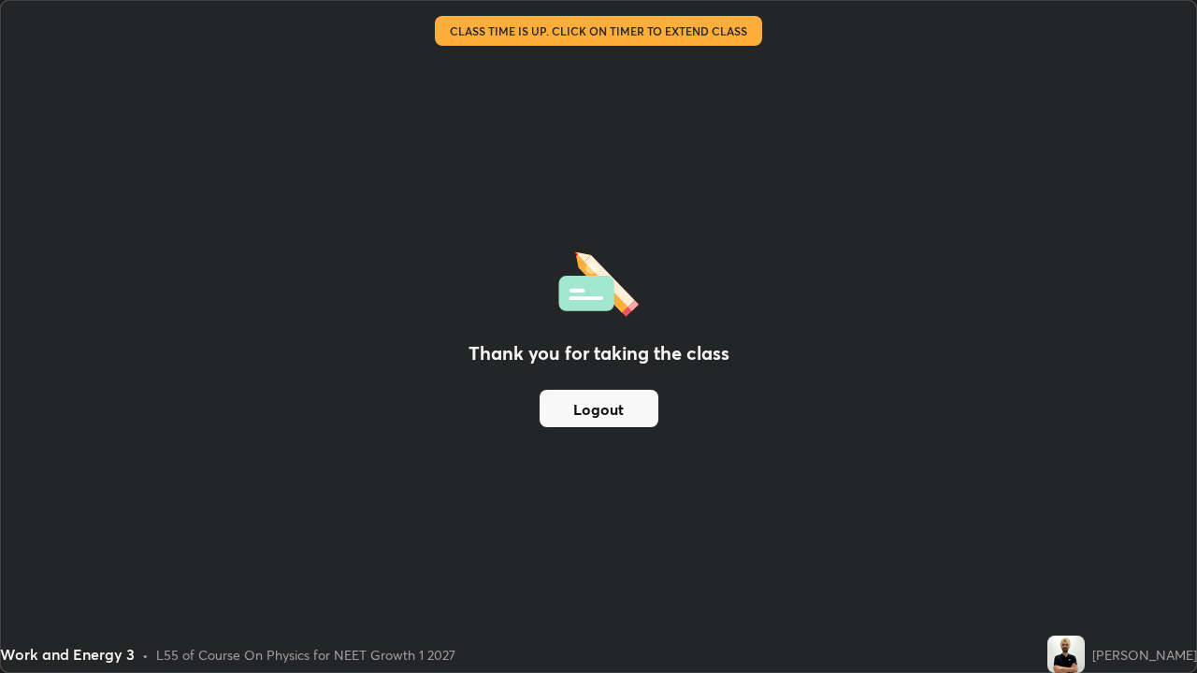
click at [617, 400] on button "Logout" at bounding box center [599, 408] width 119 height 37
